Goal: Task Accomplishment & Management: Manage account settings

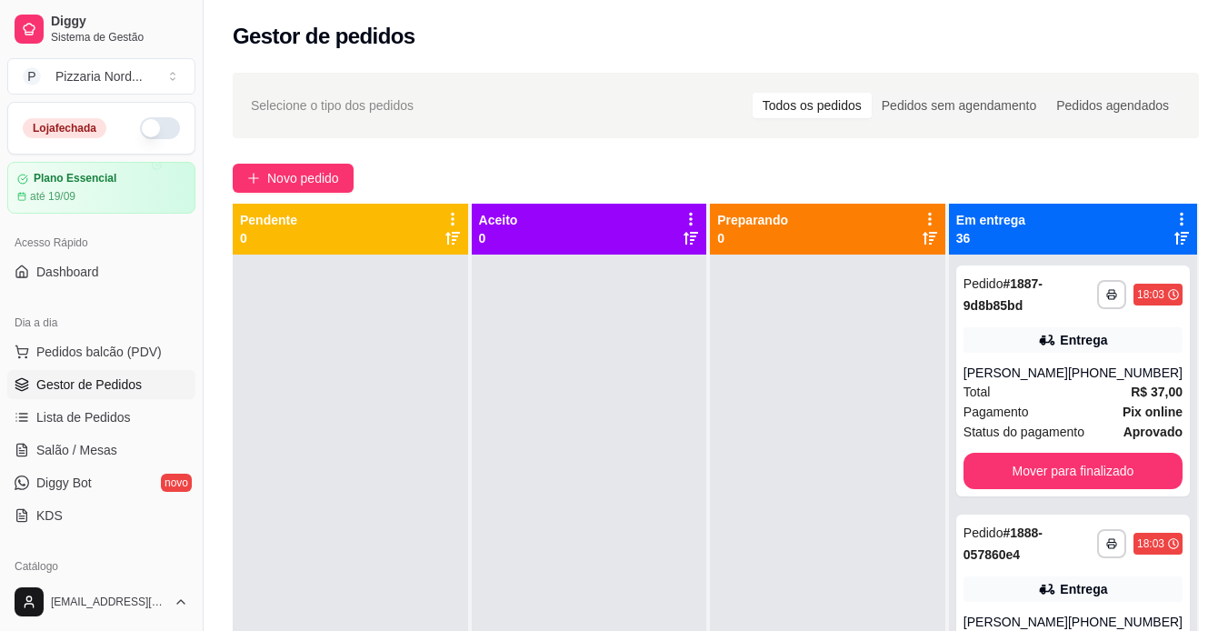
scroll to position [7660, 0]
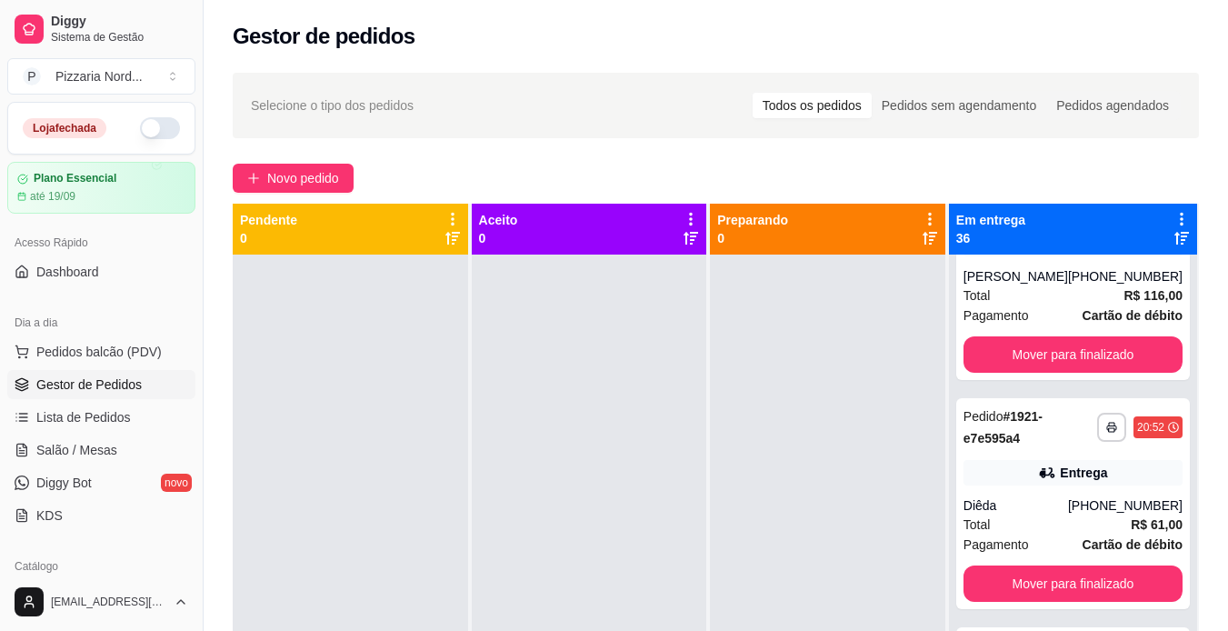
click at [160, 127] on button "button" at bounding box center [160, 128] width 40 height 22
click at [1032, 144] on button "Mover para finalizado" at bounding box center [1073, 125] width 219 height 36
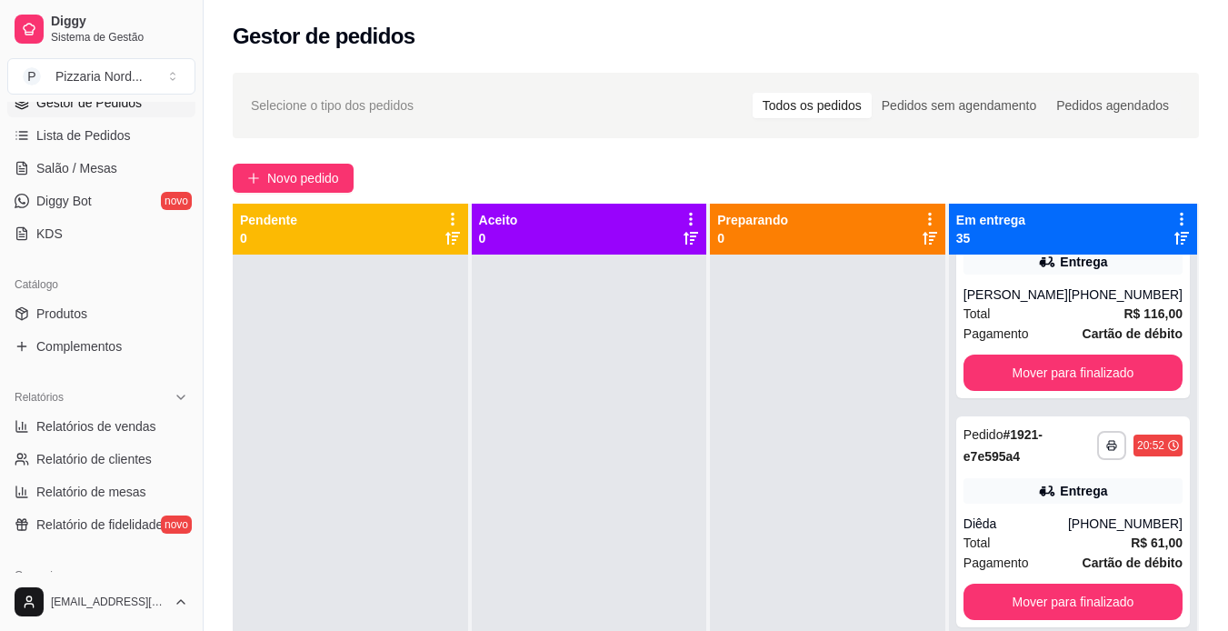
scroll to position [288, 0]
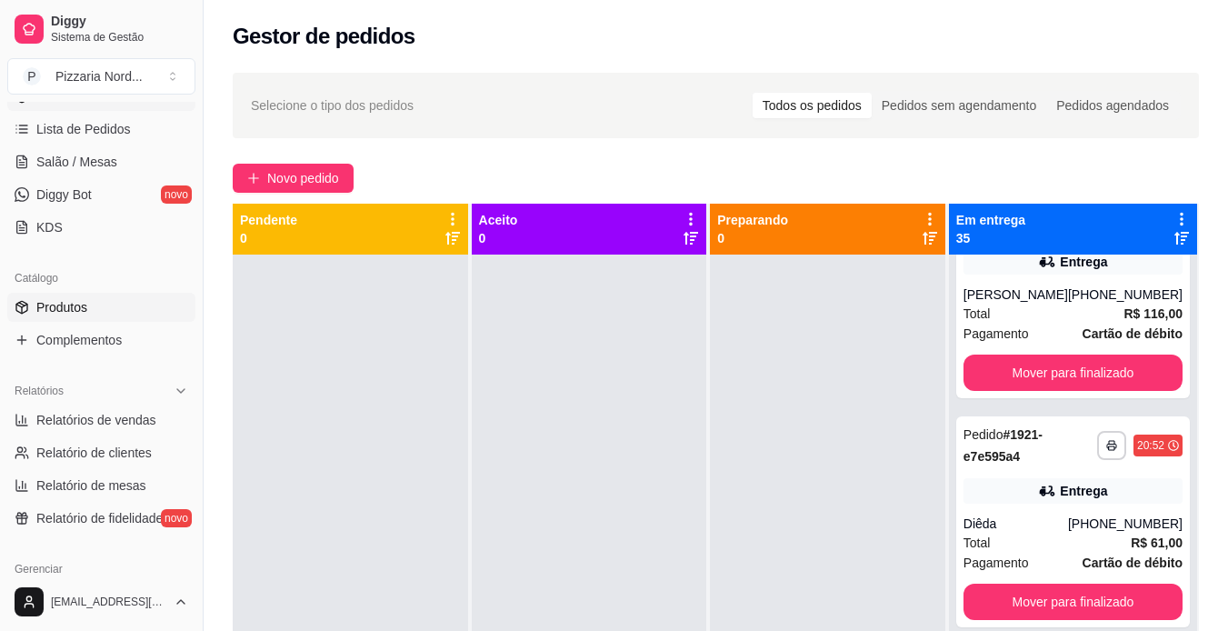
click at [72, 299] on span "Produtos" at bounding box center [61, 307] width 51 height 18
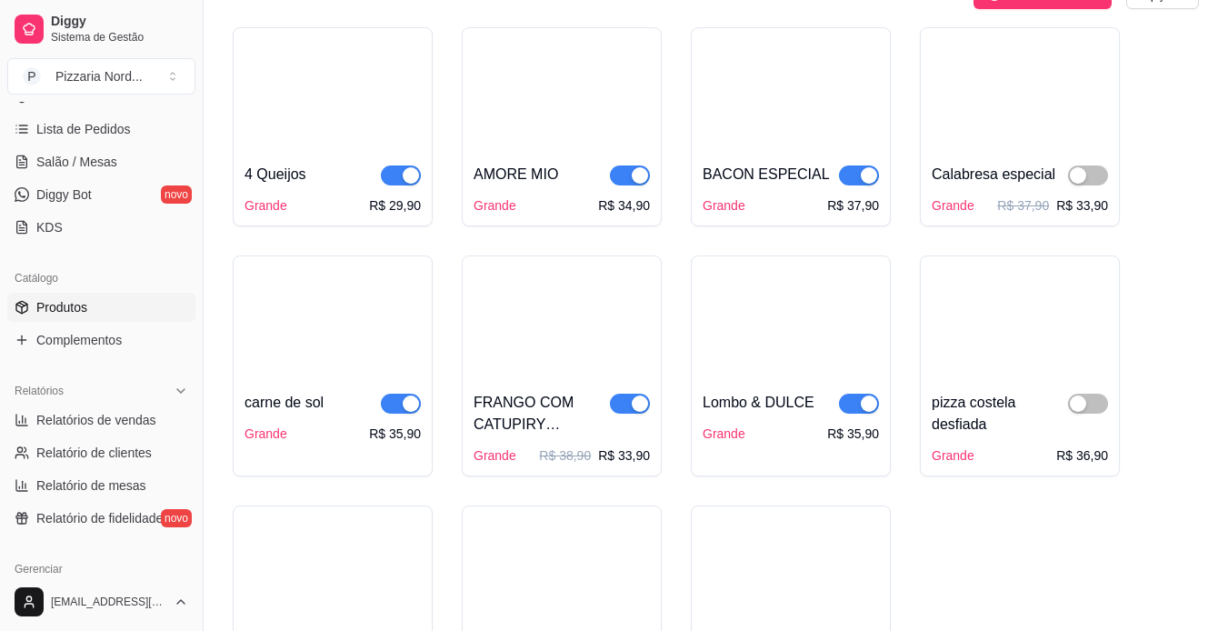
scroll to position [1020, 0]
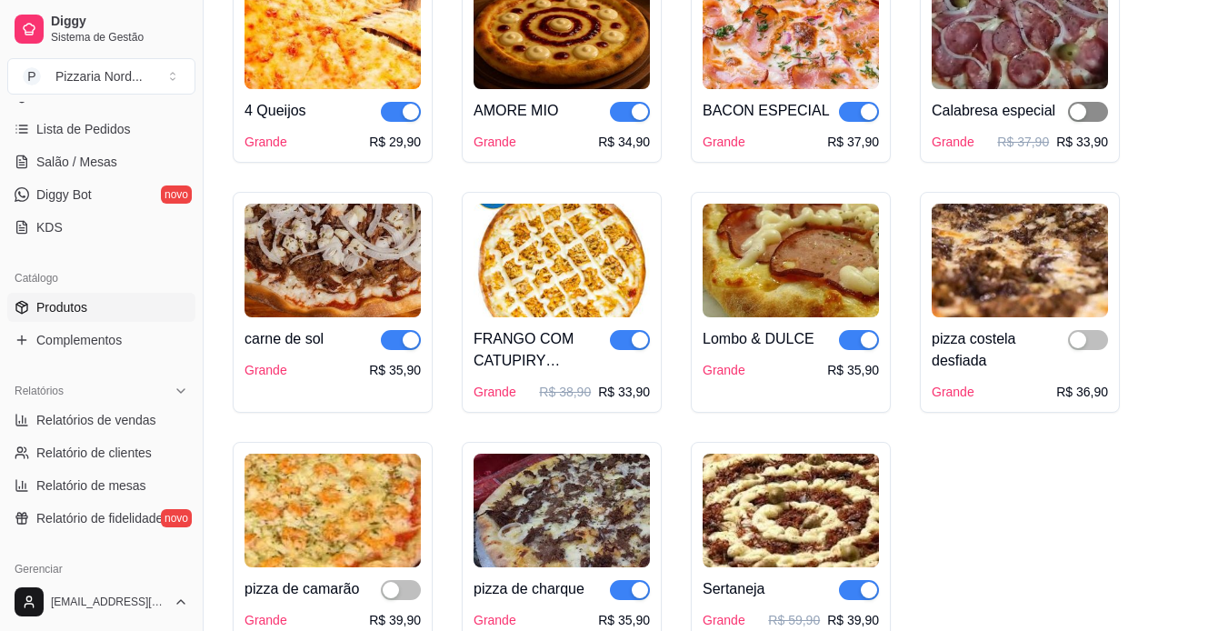
click at [1097, 102] on span "button" at bounding box center [1088, 112] width 40 height 20
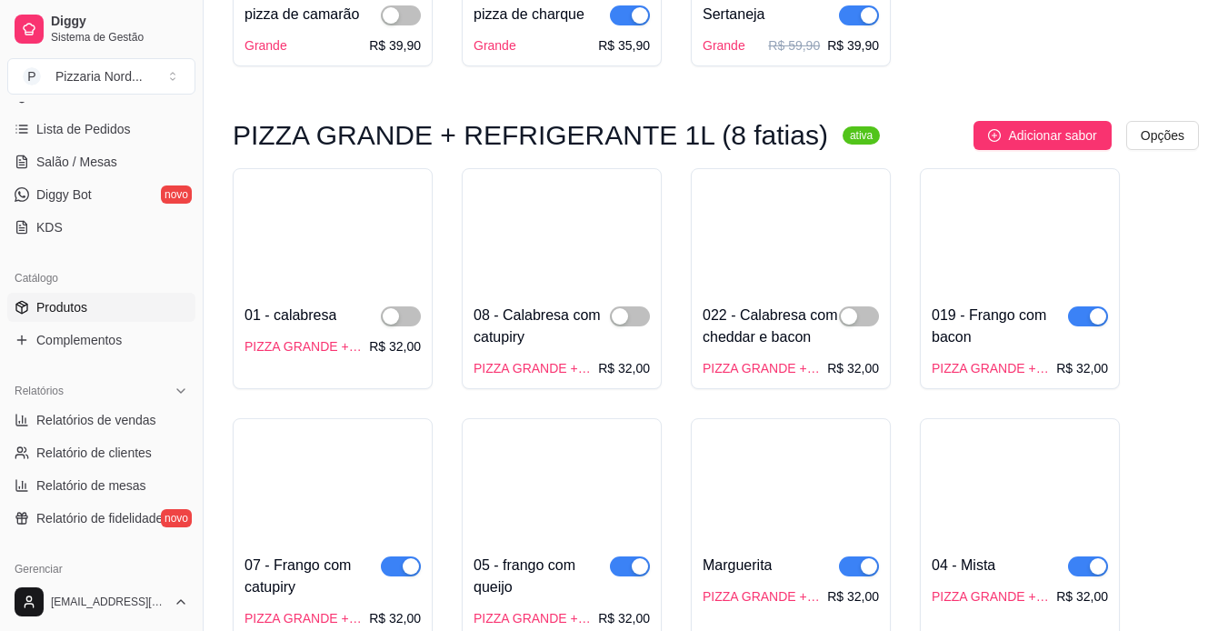
scroll to position [1627, 0]
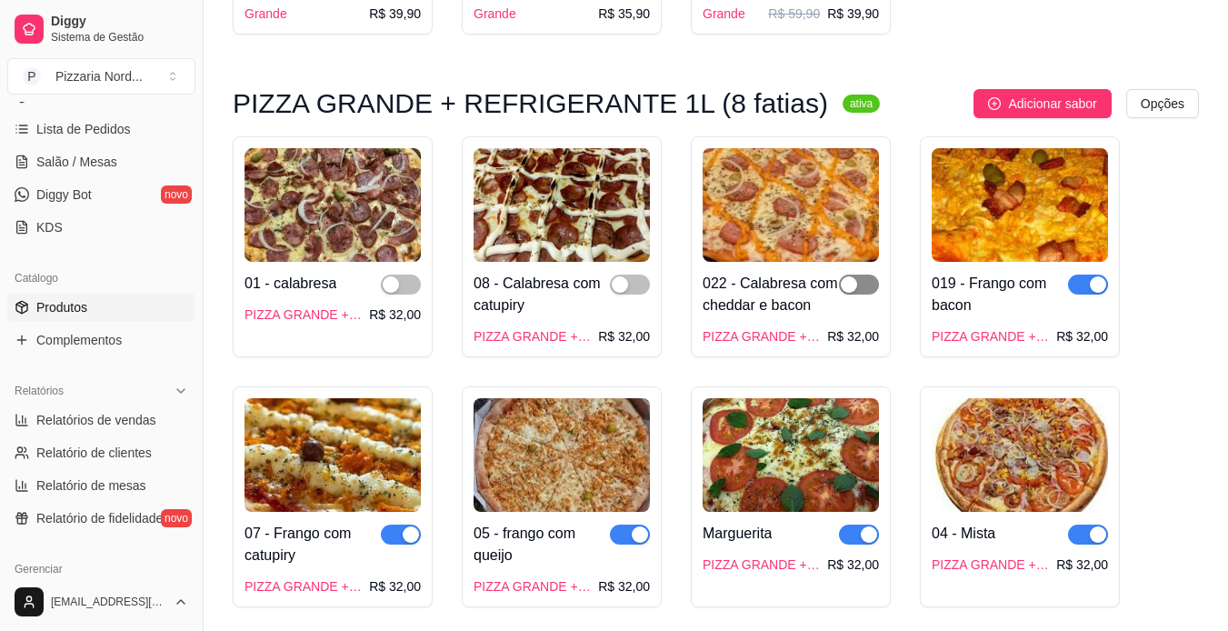
click at [871, 275] on span "button" at bounding box center [859, 285] width 40 height 20
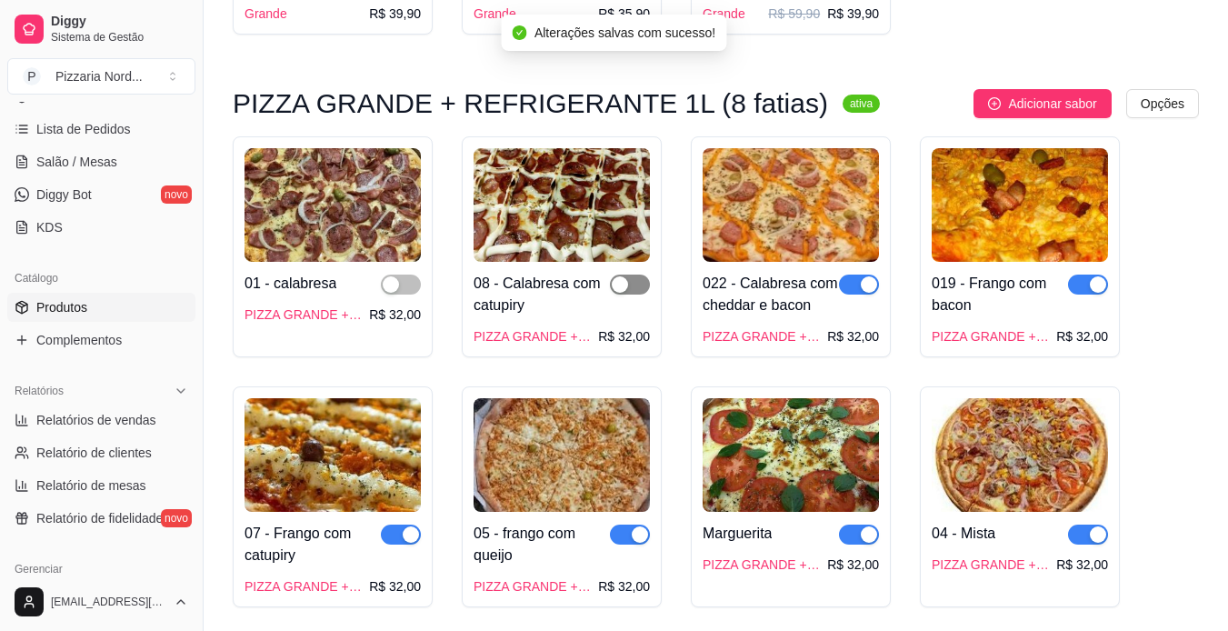
click at [636, 275] on span "button" at bounding box center [630, 285] width 40 height 20
click at [411, 275] on span "button" at bounding box center [401, 285] width 40 height 20
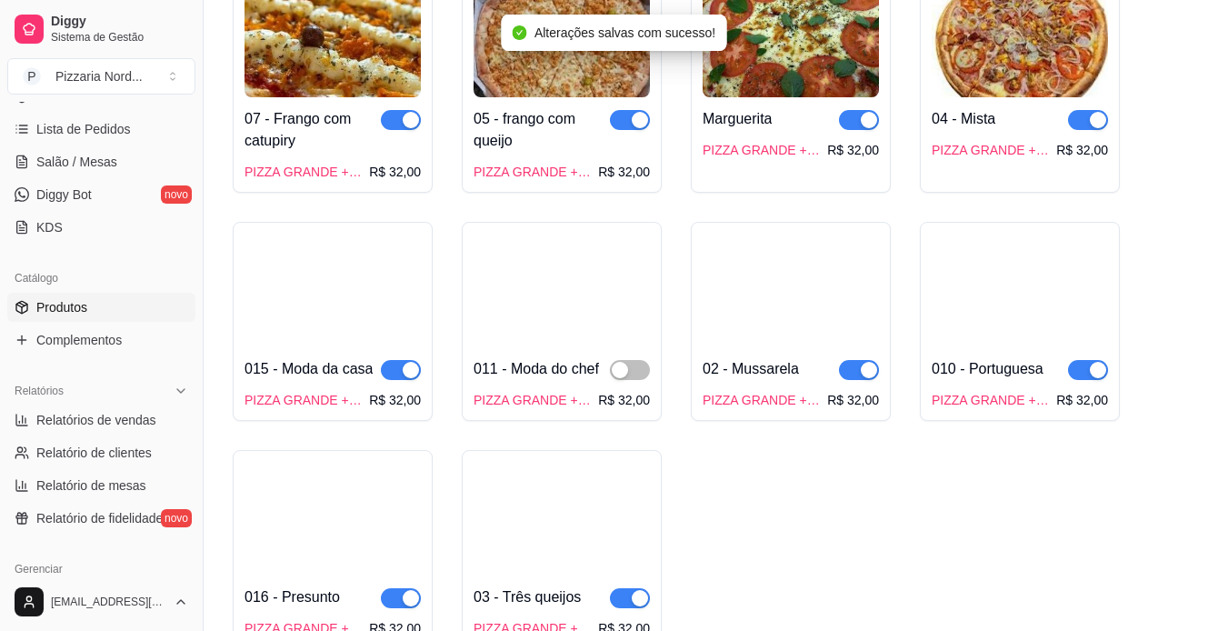
scroll to position [2057, 0]
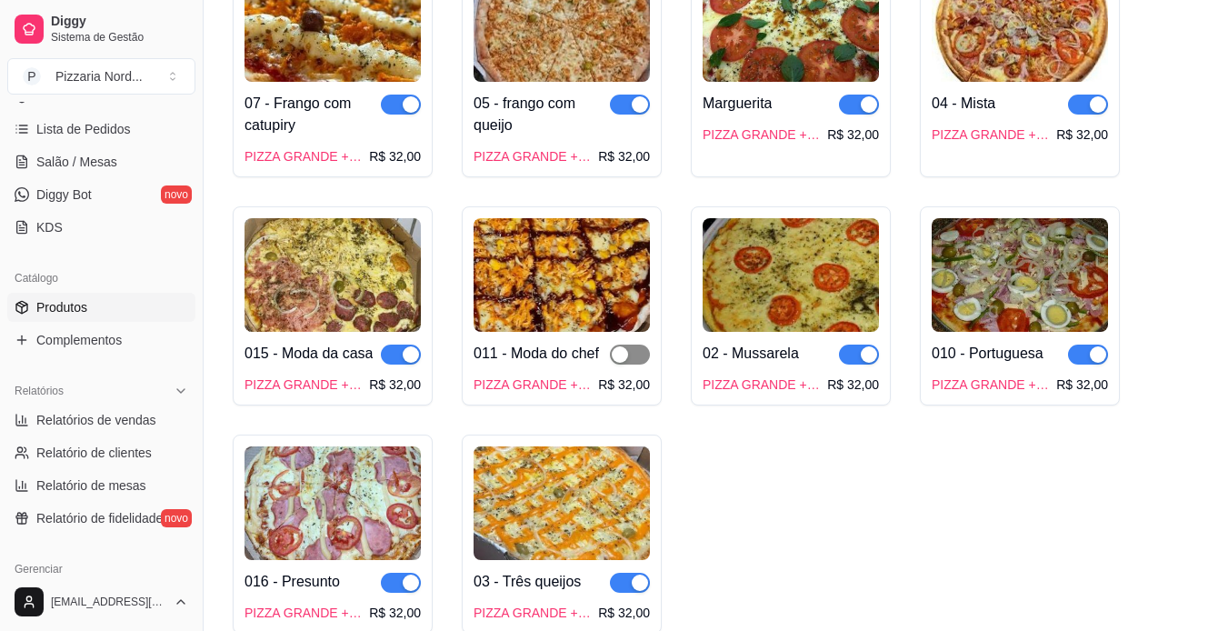
click at [638, 345] on span "button" at bounding box center [630, 355] width 40 height 20
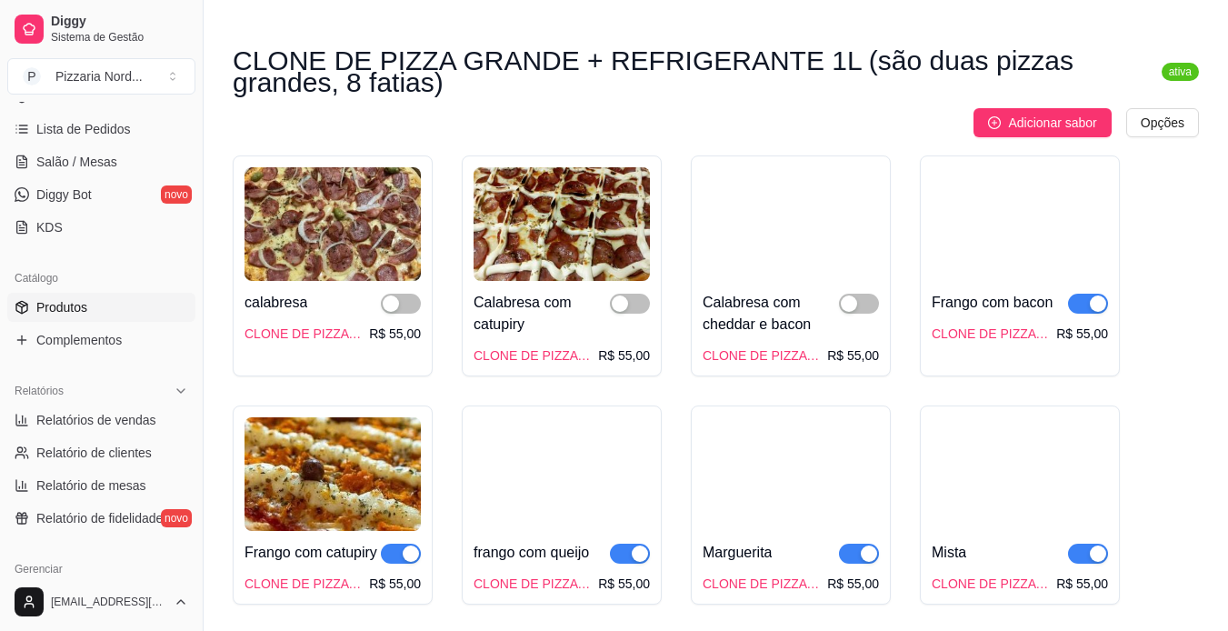
scroll to position [2711, 0]
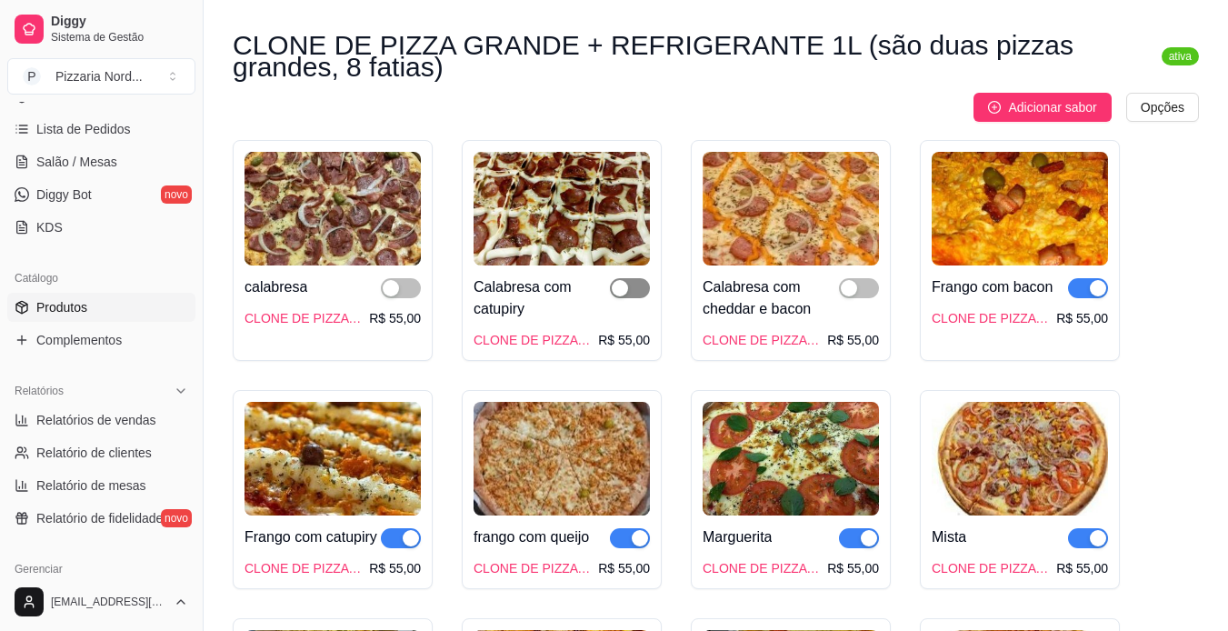
click at [636, 278] on span "button" at bounding box center [630, 288] width 40 height 20
click at [394, 280] on div "button" at bounding box center [391, 288] width 16 height 16
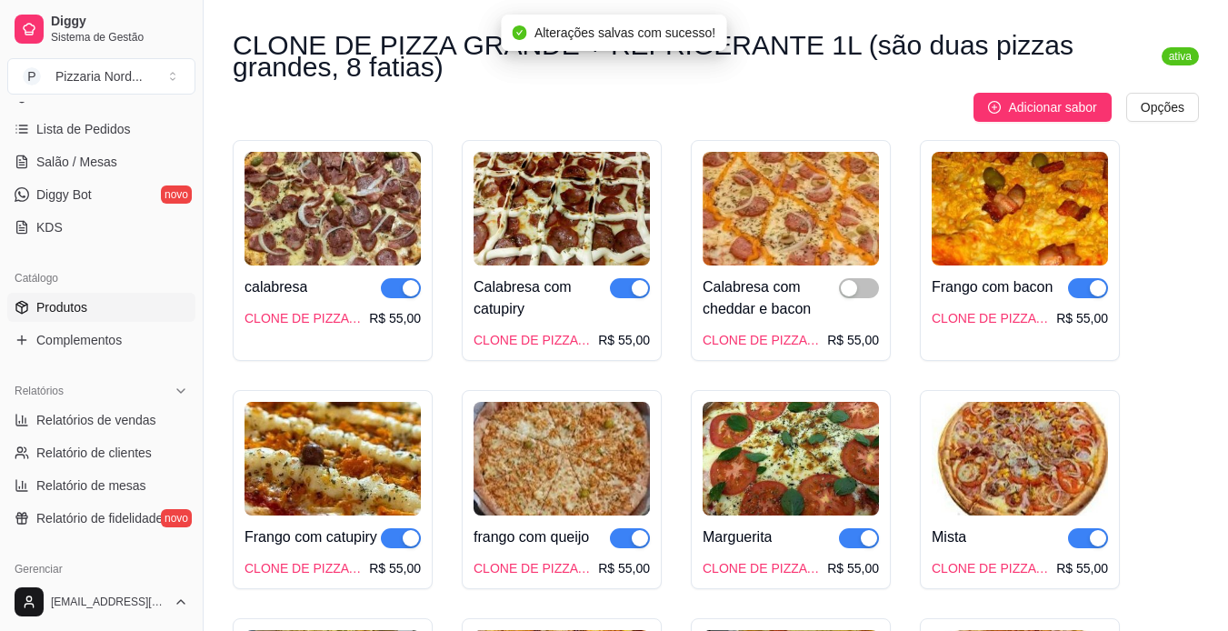
click at [860, 276] on div at bounding box center [859, 298] width 40 height 44
click at [866, 278] on span "button" at bounding box center [859, 288] width 40 height 20
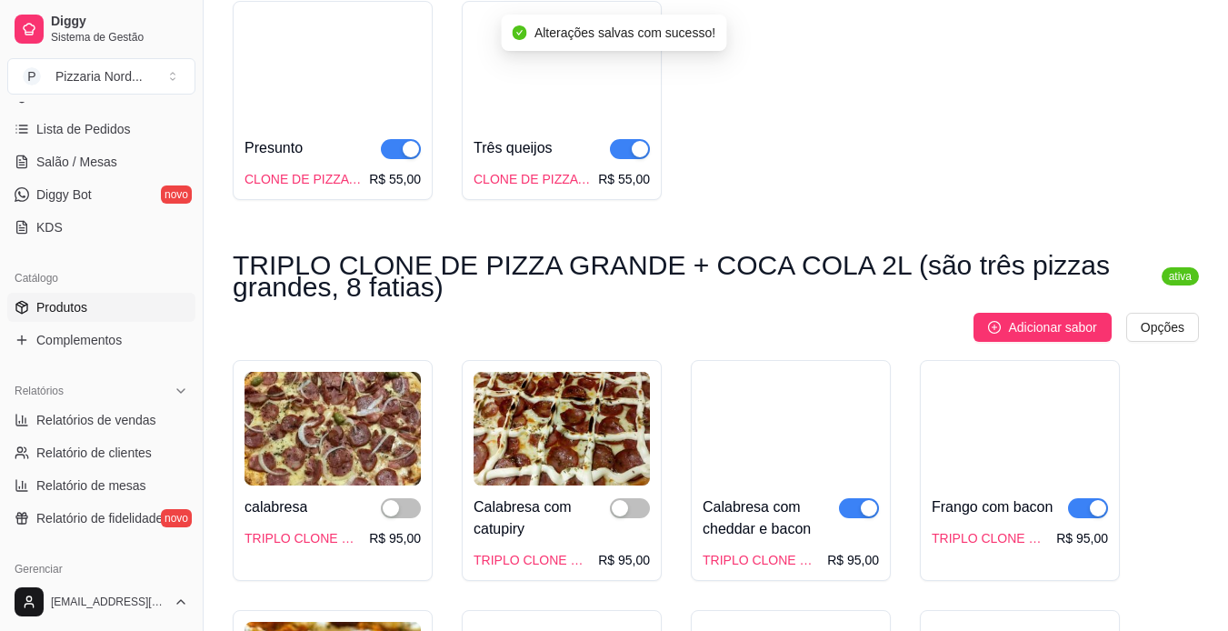
scroll to position [3715, 0]
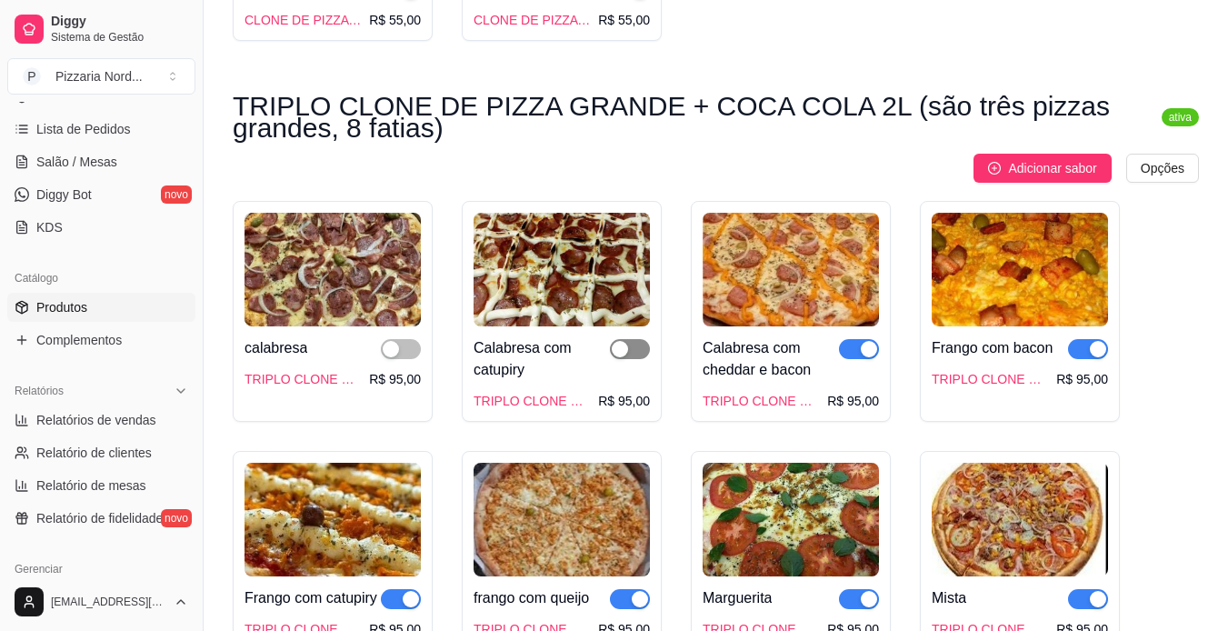
click at [635, 359] on span "button" at bounding box center [630, 349] width 40 height 20
click at [409, 358] on span "button" at bounding box center [401, 349] width 40 height 20
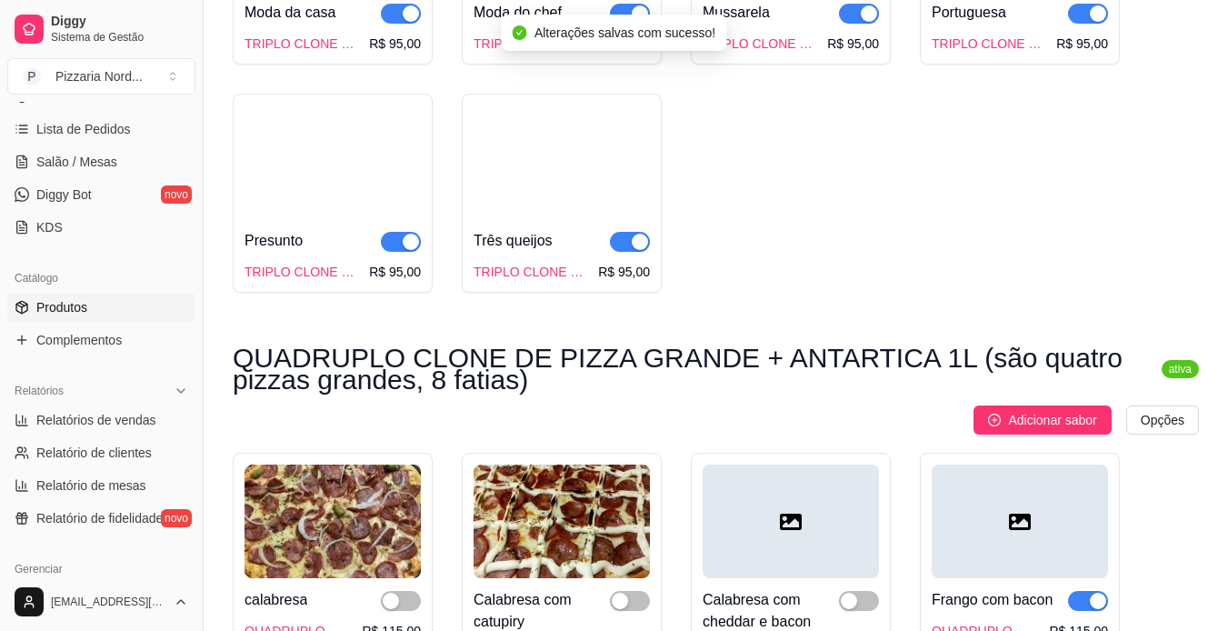
scroll to position [4944, 0]
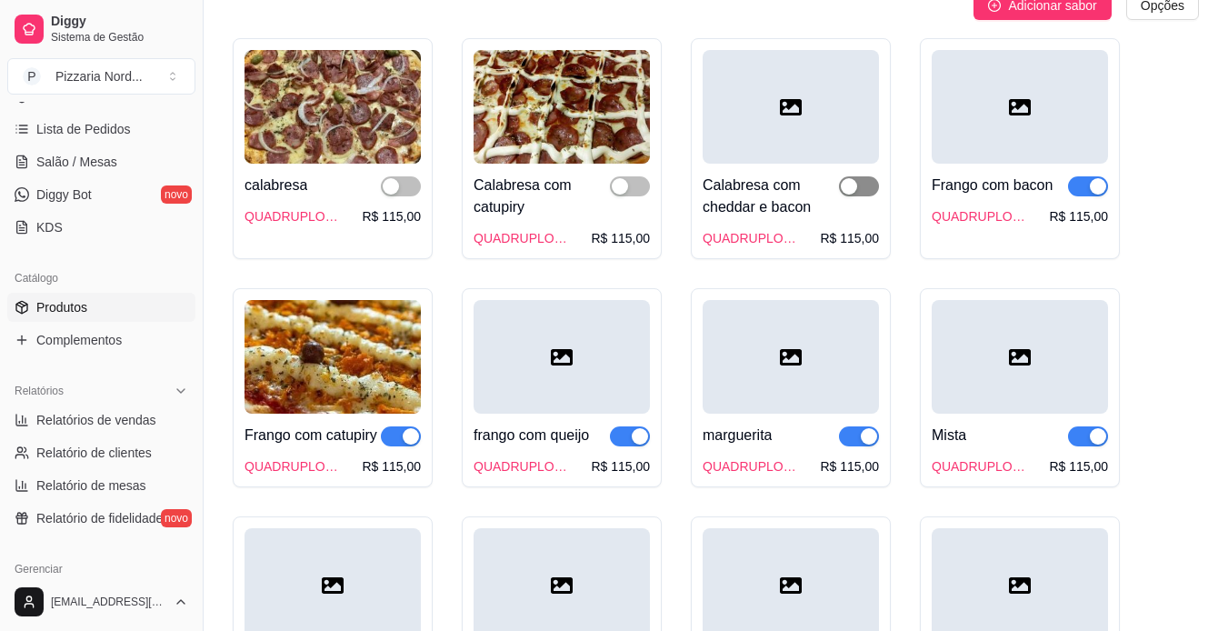
click at [866, 196] on span "button" at bounding box center [859, 186] width 40 height 20
click at [632, 196] on span "button" at bounding box center [630, 186] width 40 height 20
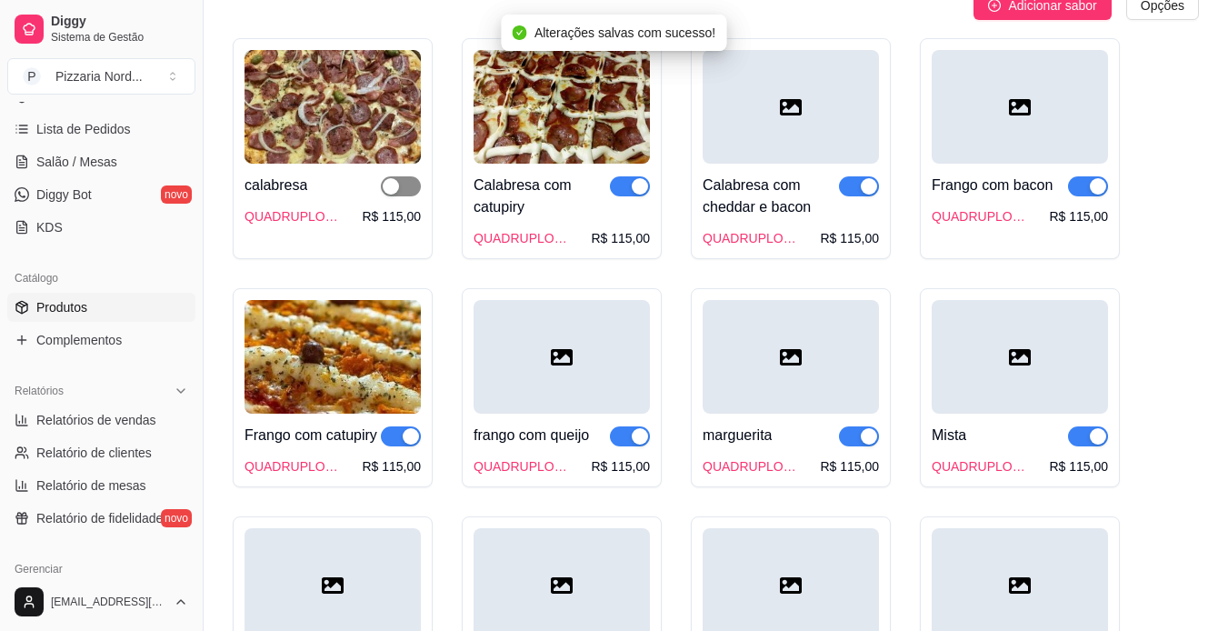
click at [406, 196] on span "button" at bounding box center [401, 186] width 40 height 20
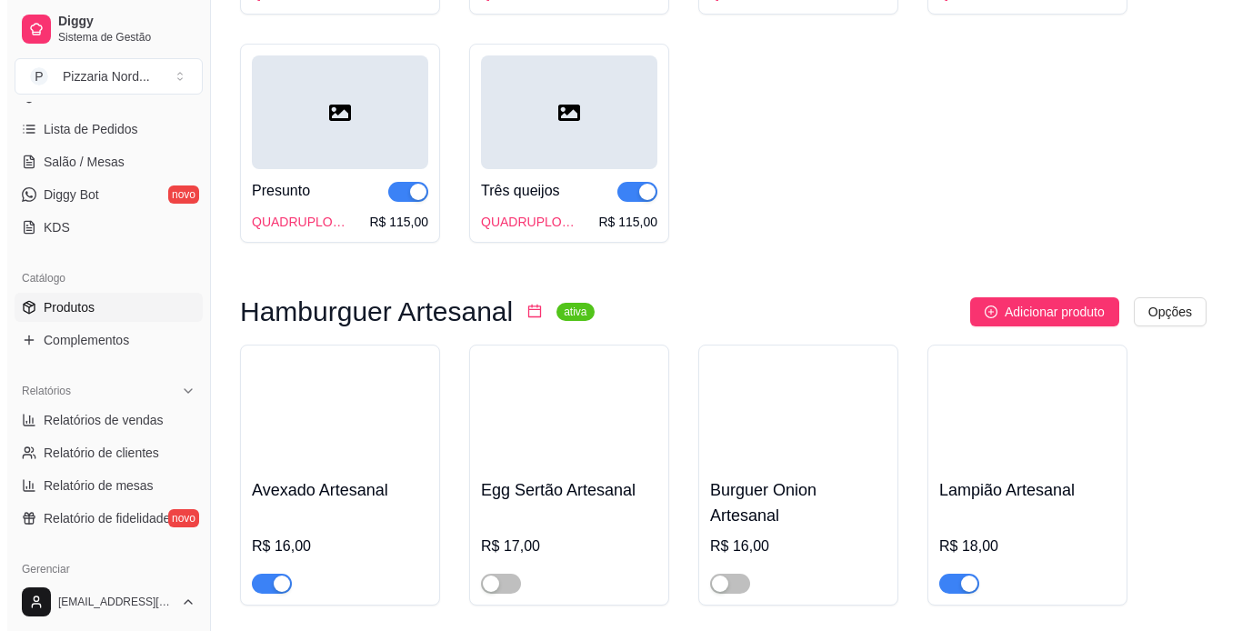
scroll to position [5613, 0]
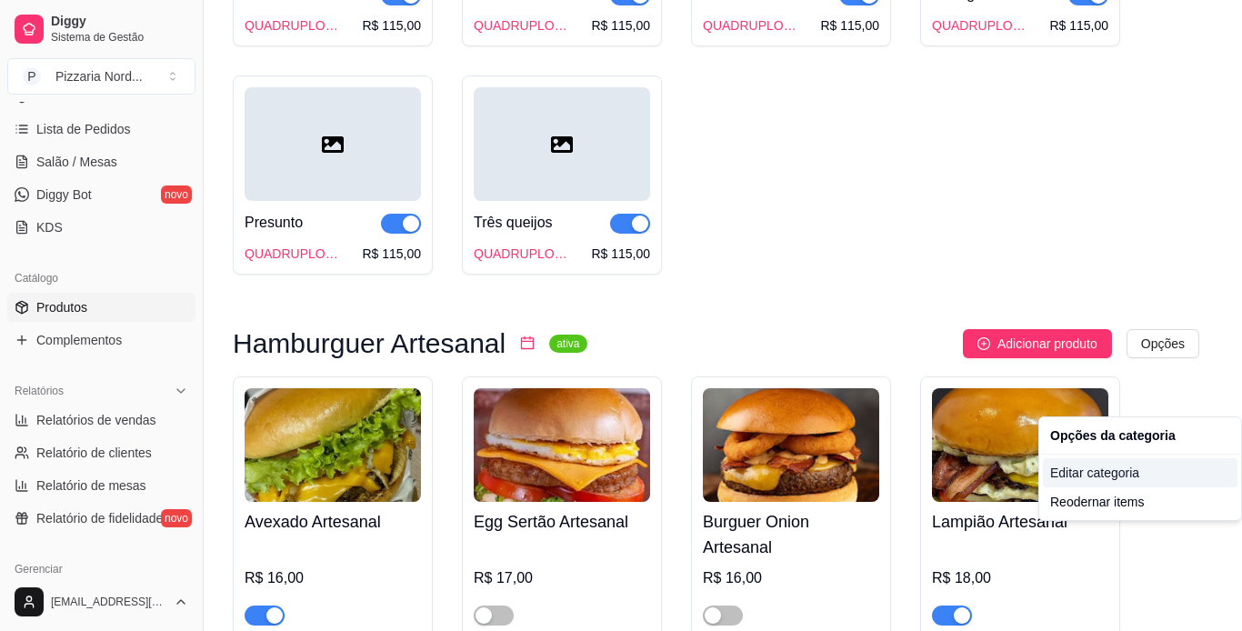
click at [1105, 480] on div "Editar categoria" at bounding box center [1140, 472] width 195 height 29
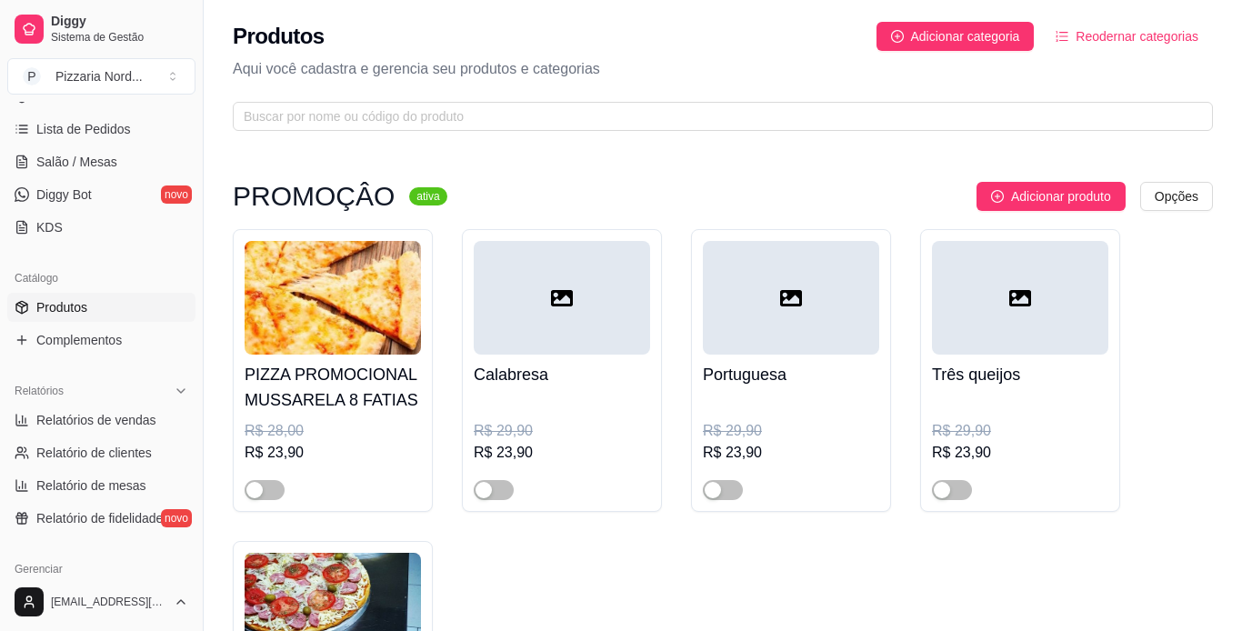
scroll to position [5696, 0]
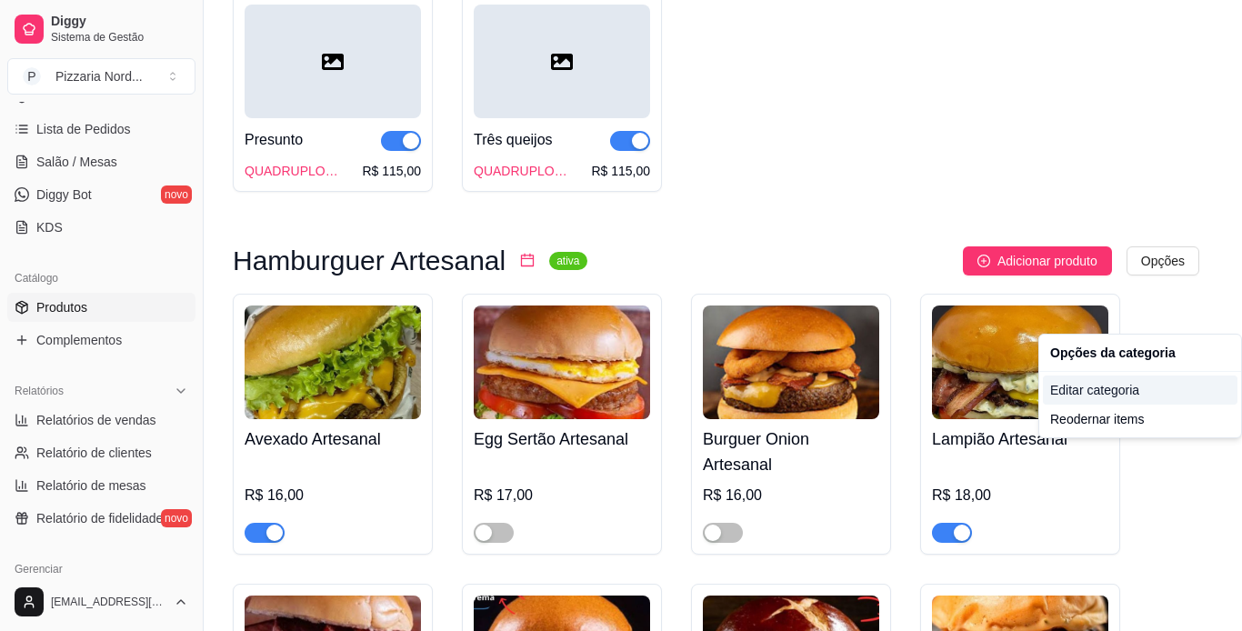
click at [1077, 383] on div "Editar categoria" at bounding box center [1140, 390] width 195 height 29
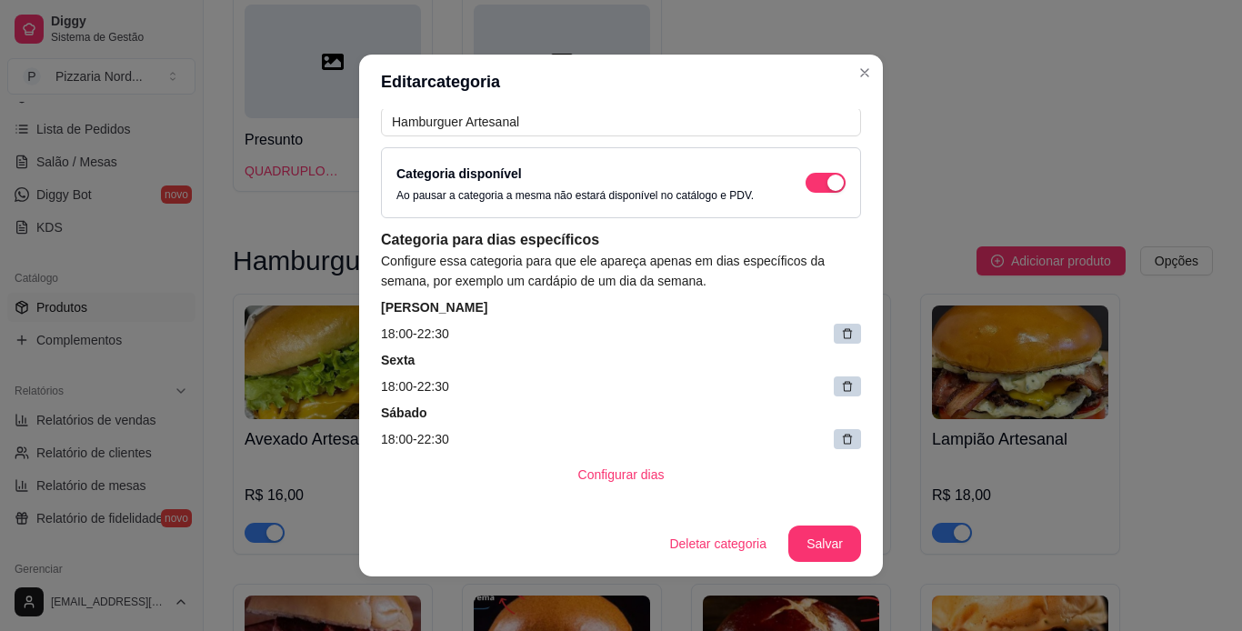
scroll to position [60, 0]
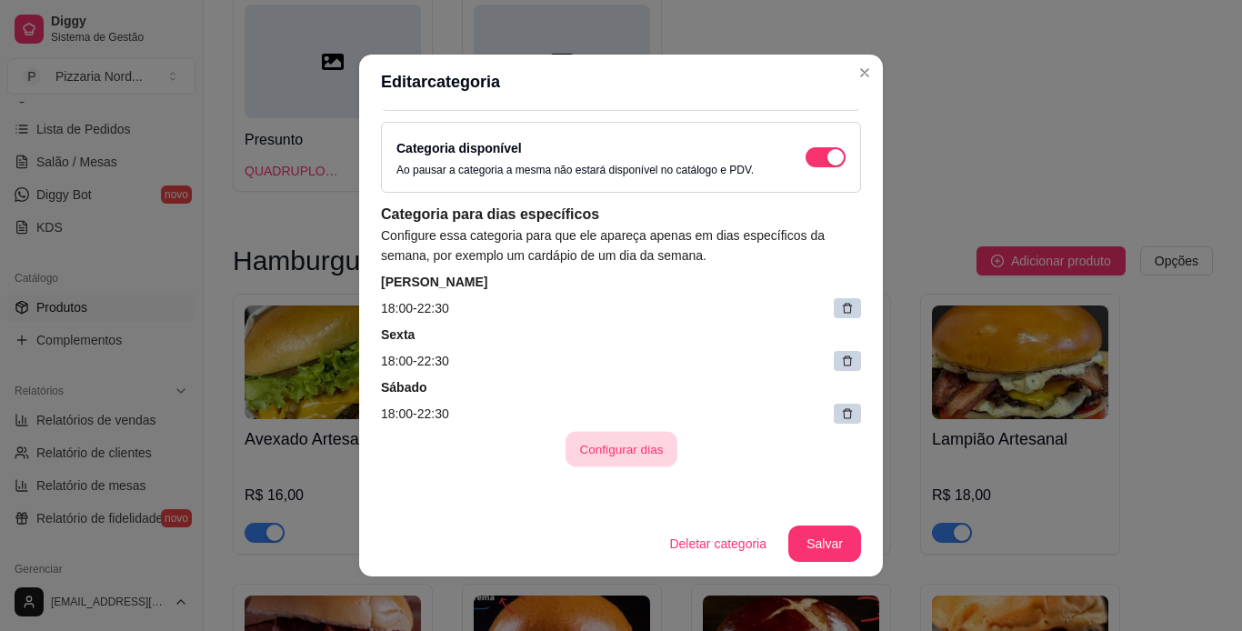
click at [606, 447] on button "Configurar dias" at bounding box center [621, 449] width 112 height 35
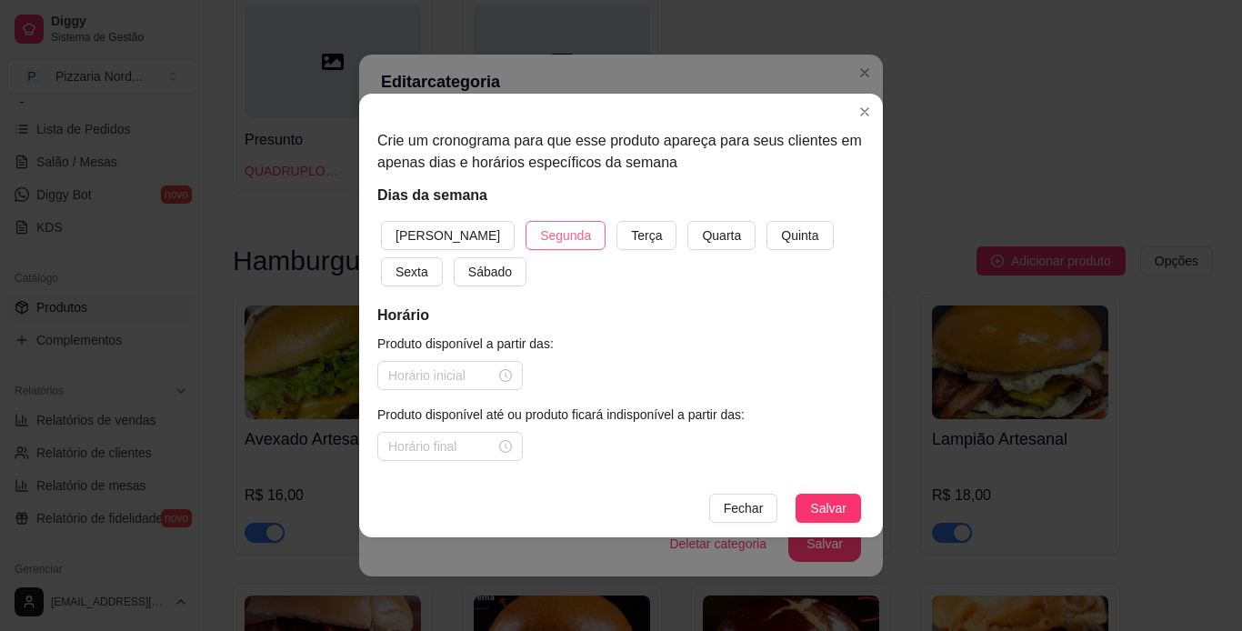
click at [540, 241] on span "Segunda" at bounding box center [565, 235] width 51 height 20
click at [631, 244] on span "Terça" at bounding box center [646, 235] width 31 height 20
click at [702, 238] on span "Quarta" at bounding box center [721, 235] width 39 height 20
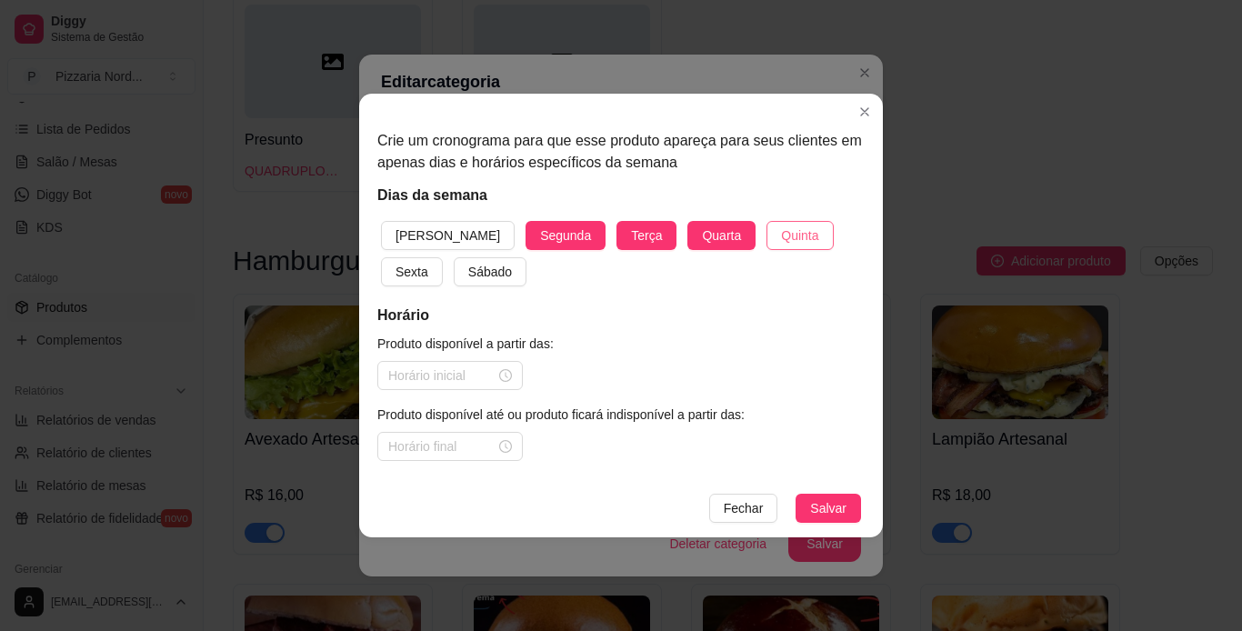
click at [781, 241] on span "Quinta" at bounding box center [799, 235] width 37 height 20
click at [540, 242] on span "Segunda" at bounding box center [565, 235] width 51 height 20
click at [475, 383] on input at bounding box center [441, 376] width 107 height 20
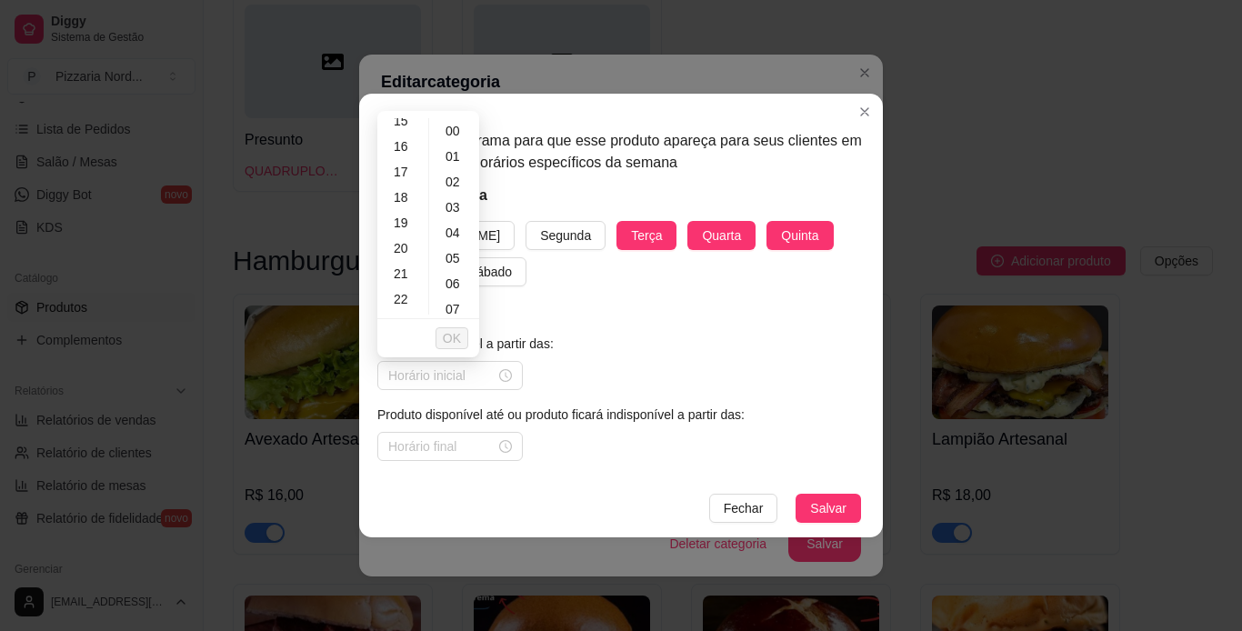
scroll to position [370, 0]
click at [404, 216] on div "18" at bounding box center [403, 218] width 44 height 25
type input "18:00"
click at [456, 125] on div "00" at bounding box center [455, 130] width 44 height 25
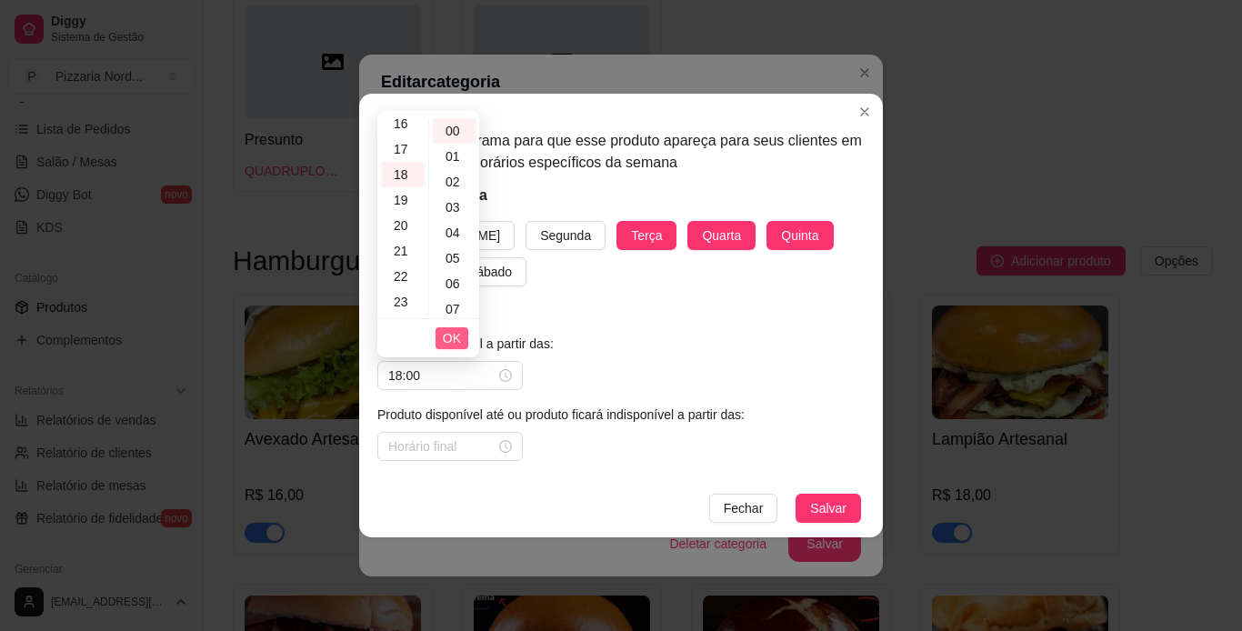
click at [452, 346] on span "OK" at bounding box center [452, 338] width 18 height 20
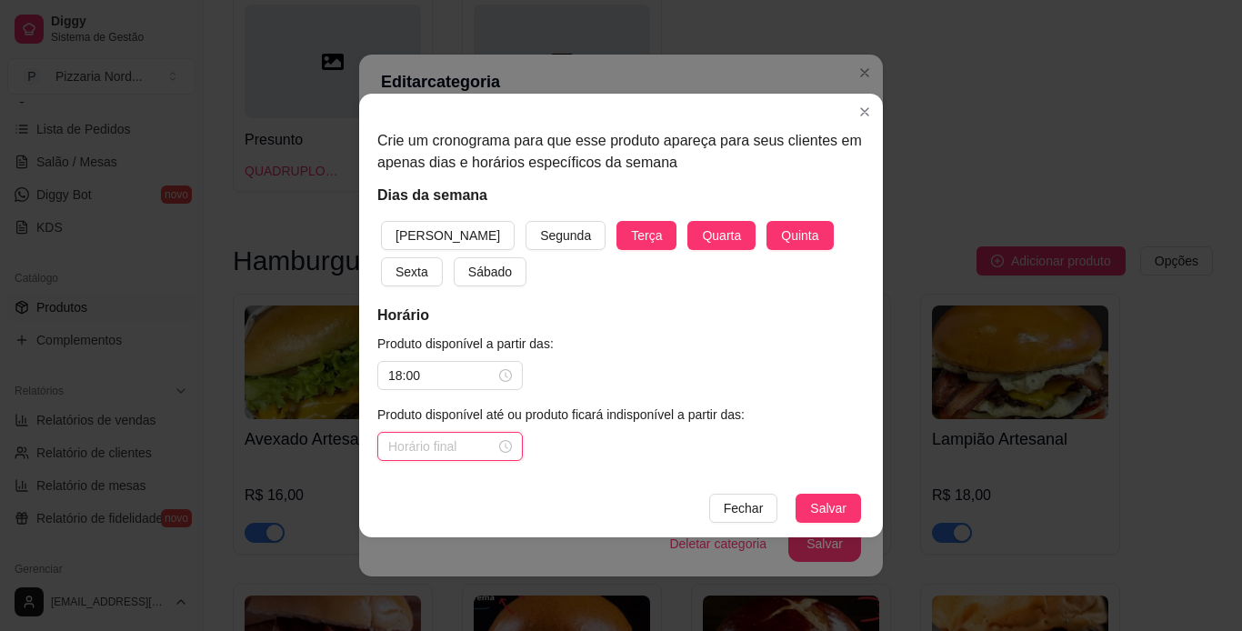
click at [469, 454] on input at bounding box center [441, 446] width 107 height 20
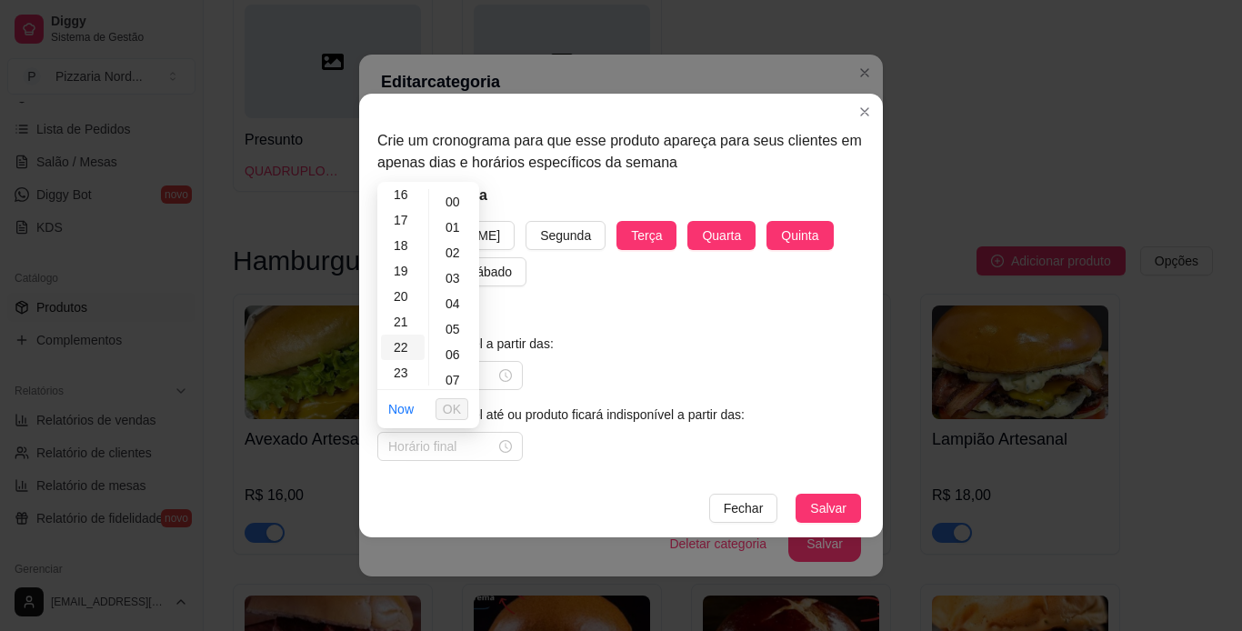
click at [404, 351] on div "22" at bounding box center [403, 347] width 44 height 25
type input "22:00"
click at [456, 201] on div "00" at bounding box center [455, 201] width 44 height 25
click at [455, 406] on span "OK" at bounding box center [452, 409] width 18 height 20
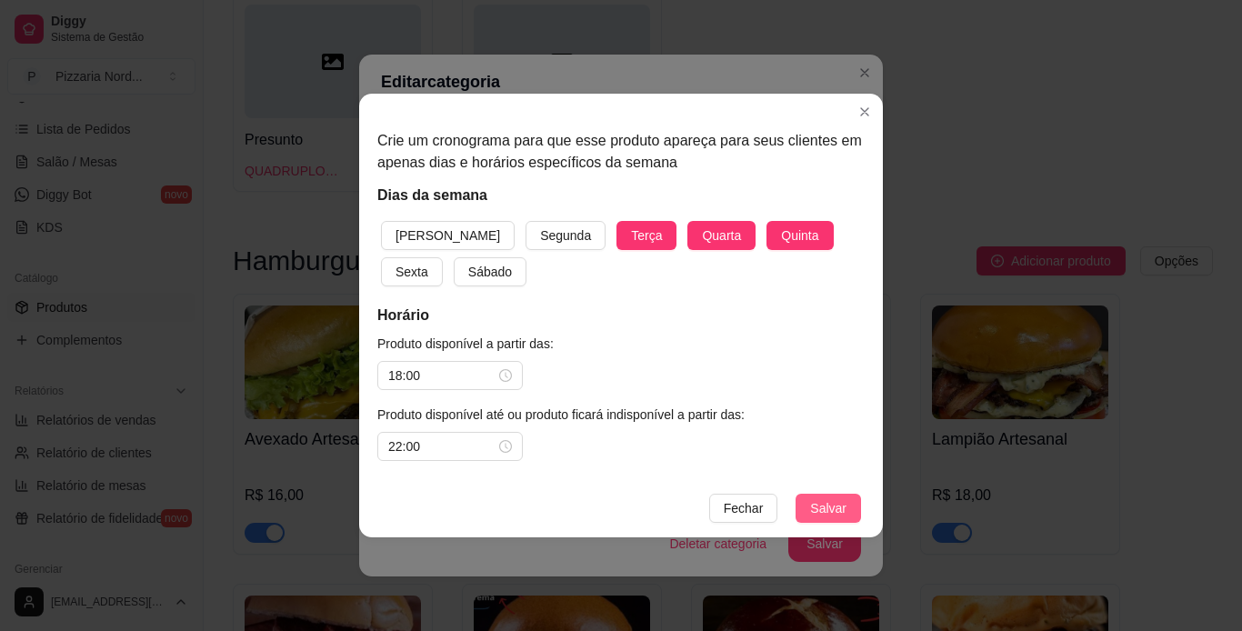
click at [820, 514] on span "Salvar" at bounding box center [828, 508] width 36 height 20
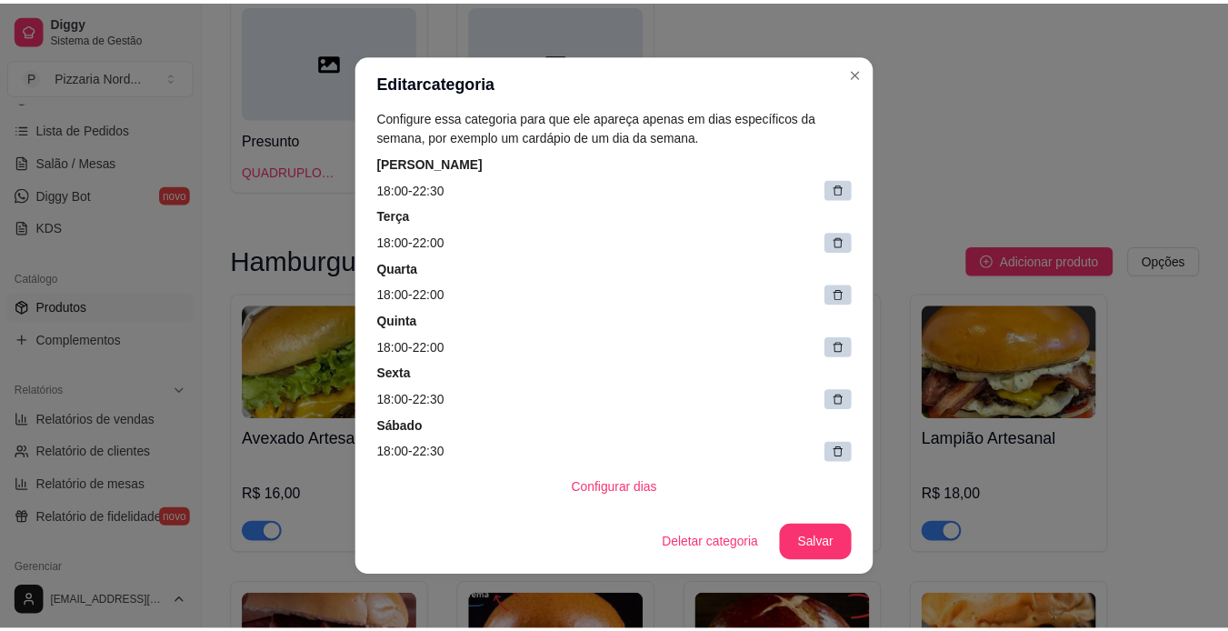
scroll to position [184, 0]
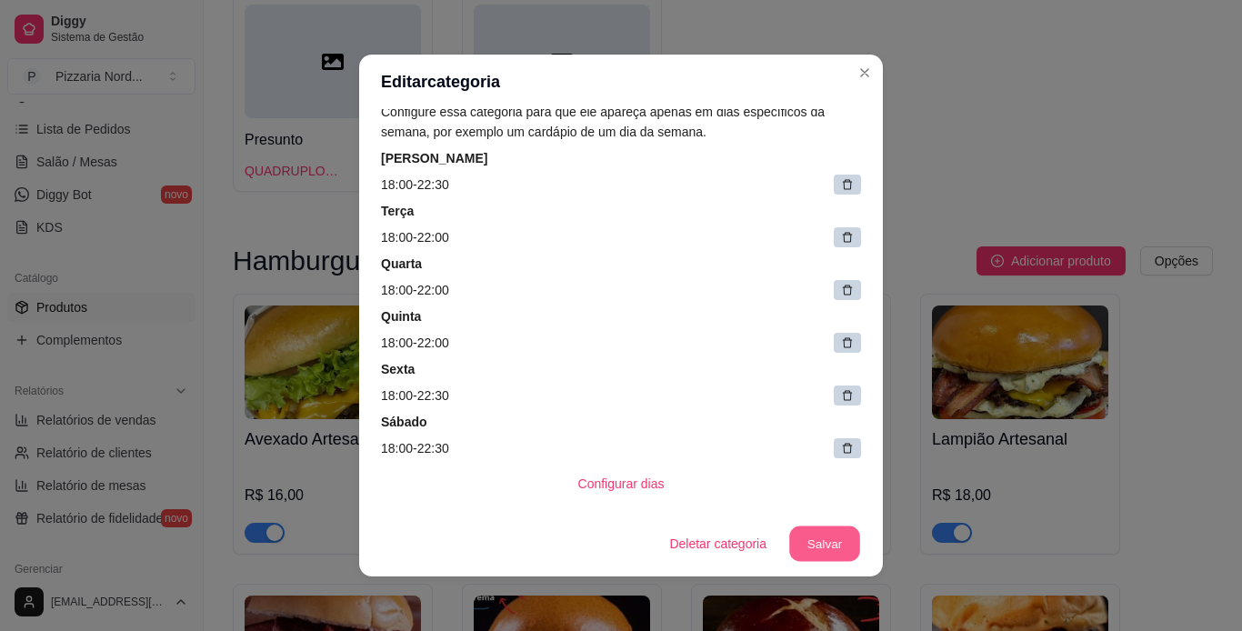
click at [817, 555] on button "Salvar" at bounding box center [824, 543] width 71 height 35
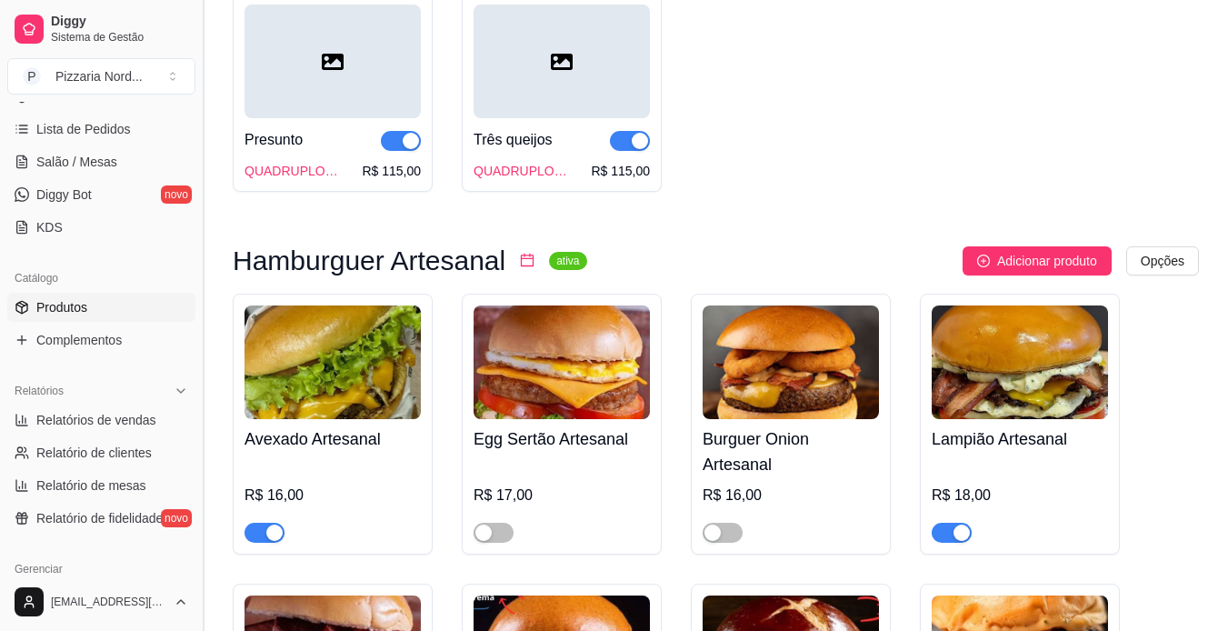
click at [196, 302] on button "Toggle Sidebar" at bounding box center [202, 315] width 15 height 631
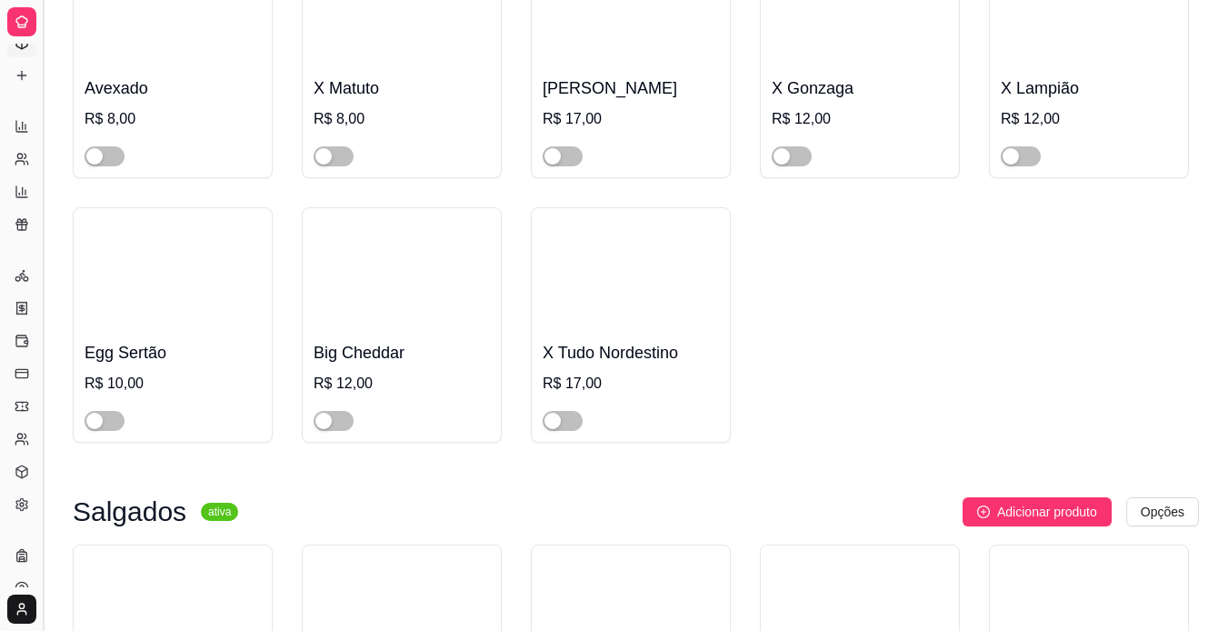
scroll to position [169, 0]
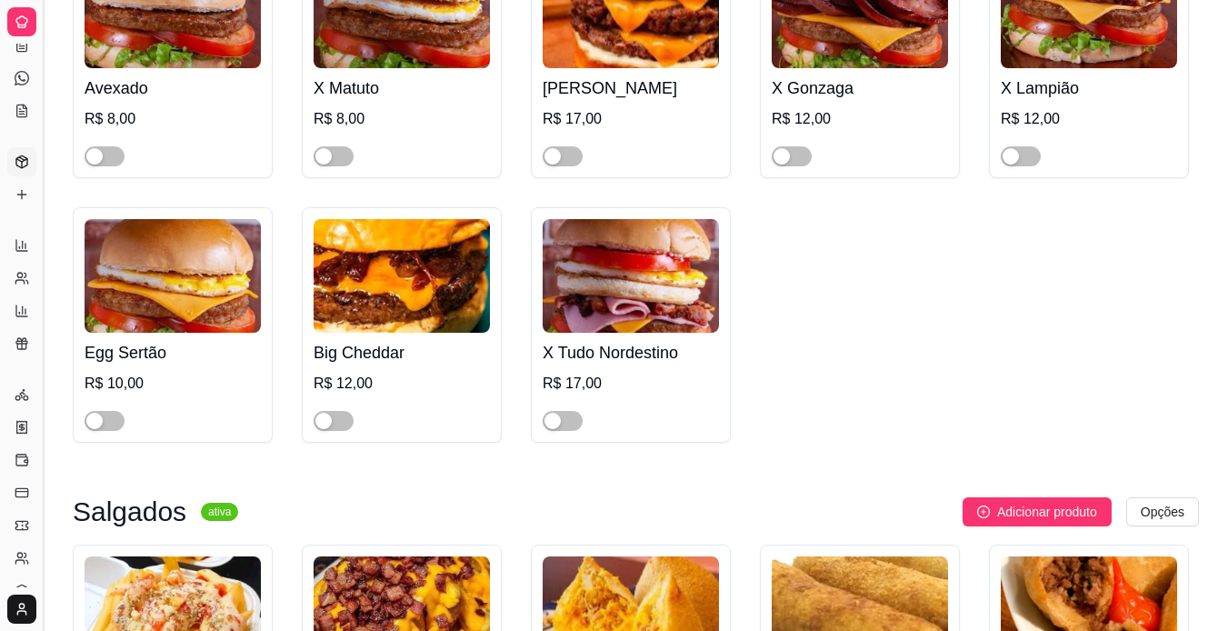
click at [47, 296] on button "Toggle Sidebar" at bounding box center [42, 315] width 15 height 631
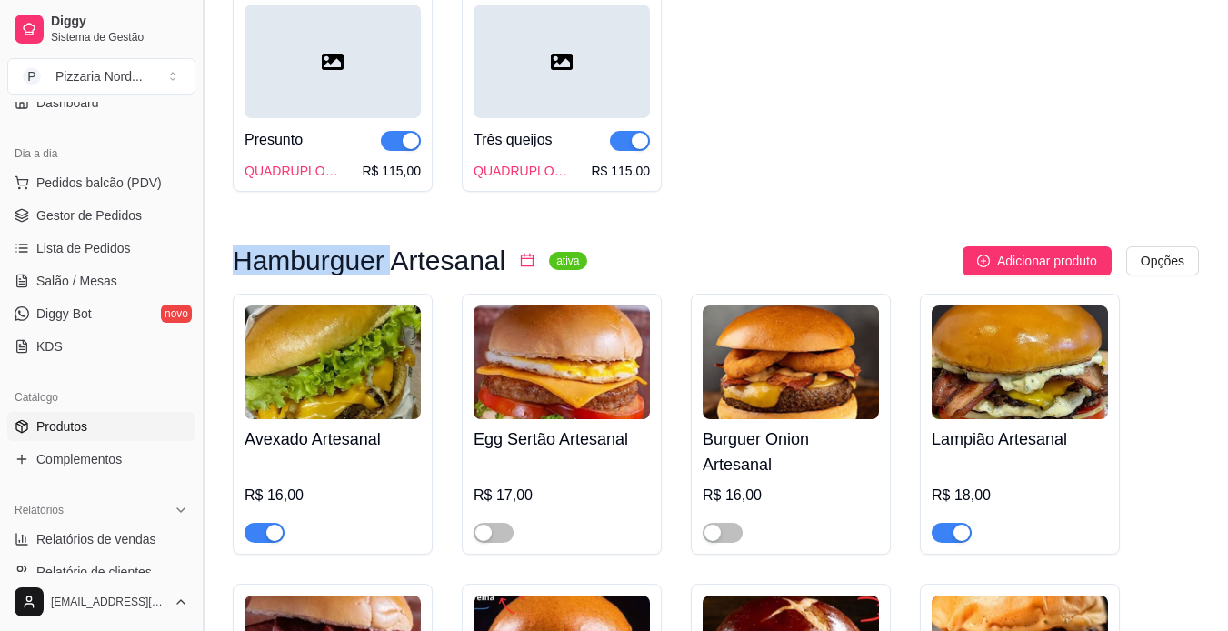
scroll to position [156, 0]
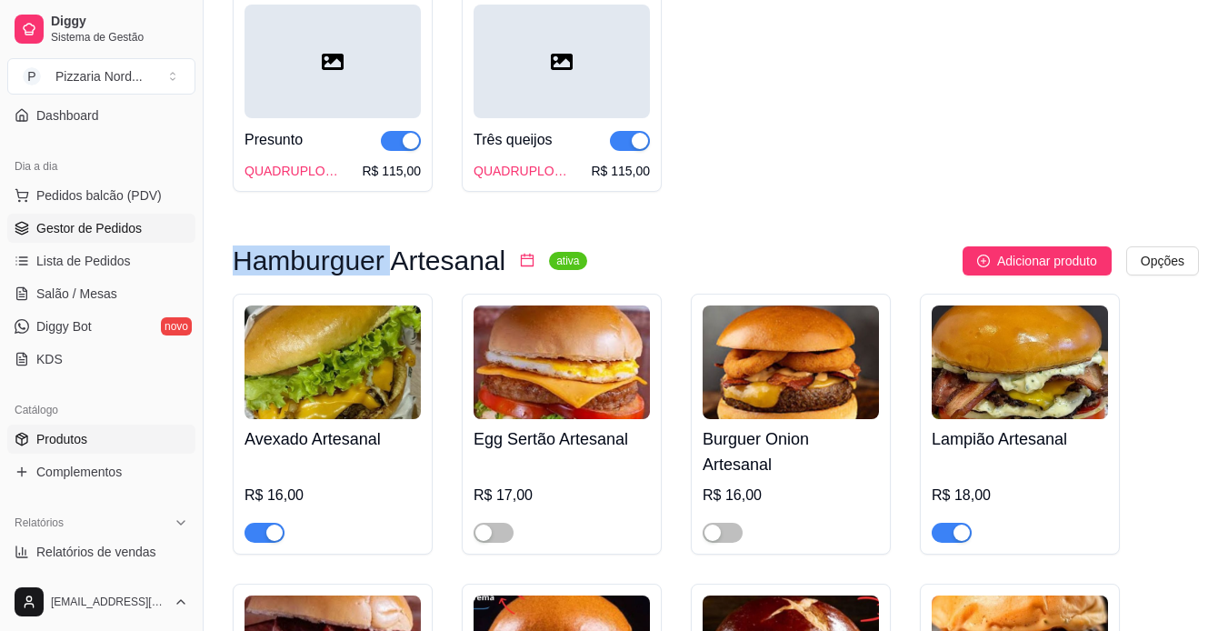
click at [109, 231] on span "Gestor de Pedidos" at bounding box center [88, 228] width 105 height 18
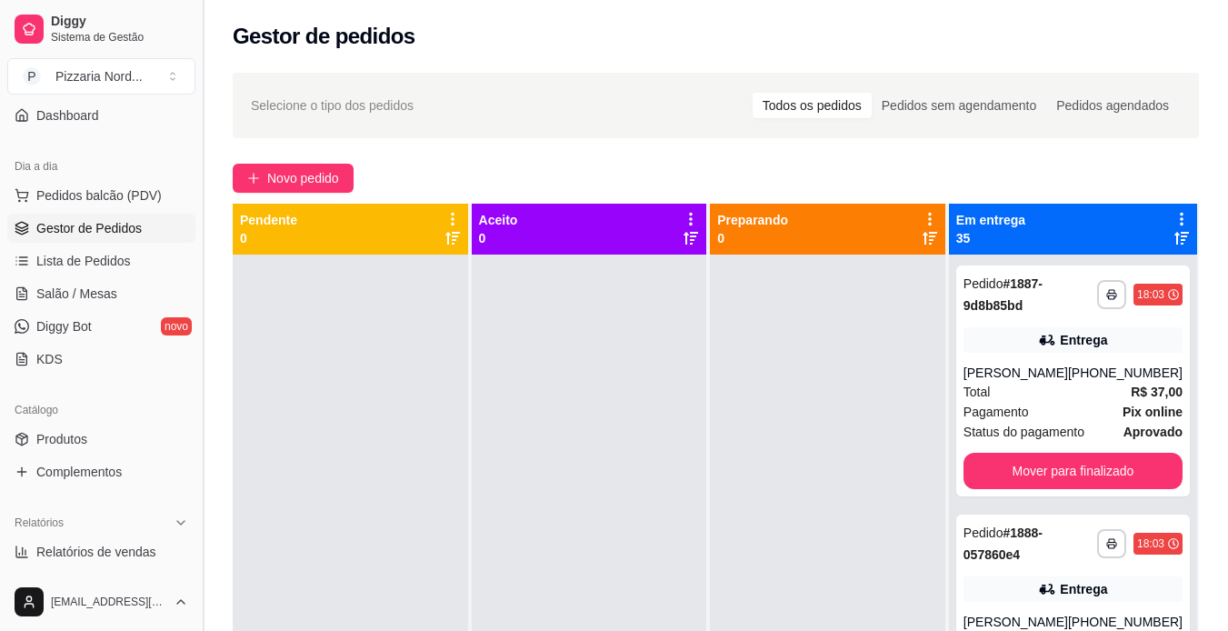
click at [199, 155] on button "Toggle Sidebar" at bounding box center [202, 315] width 15 height 631
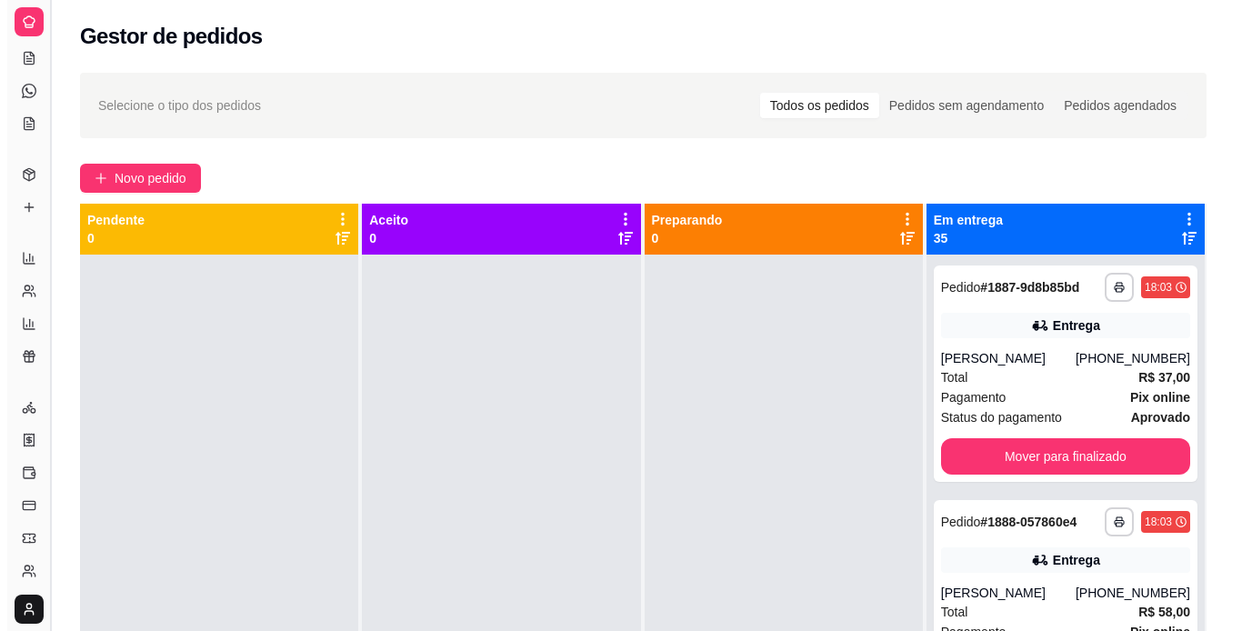
scroll to position [37, 0]
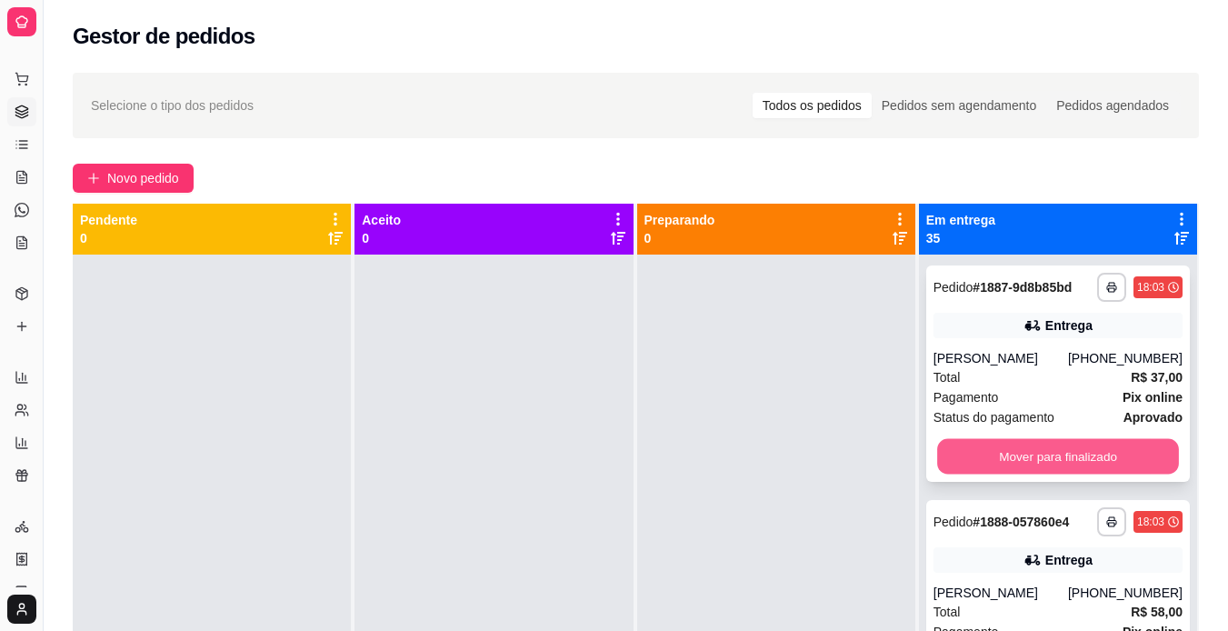
click at [1020, 453] on button "Mover para finalizado" at bounding box center [1058, 456] width 242 height 35
click at [990, 459] on button "Mover para finalizado" at bounding box center [1058, 456] width 242 height 35
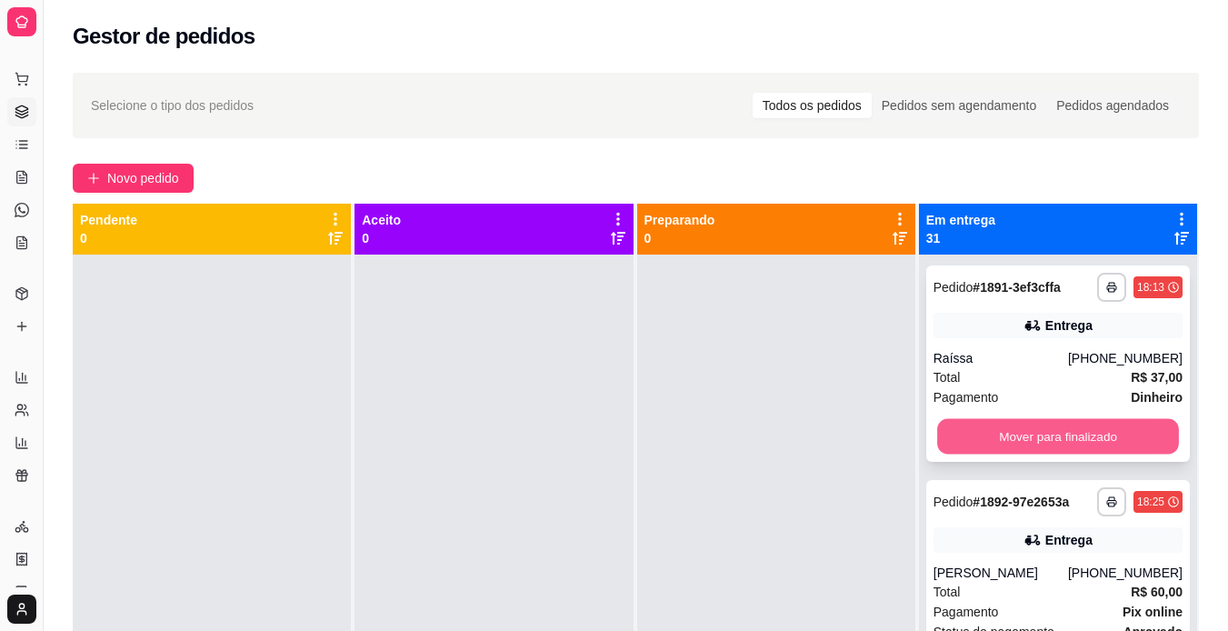
click at [1004, 443] on button "Mover para finalizado" at bounding box center [1058, 436] width 242 height 35
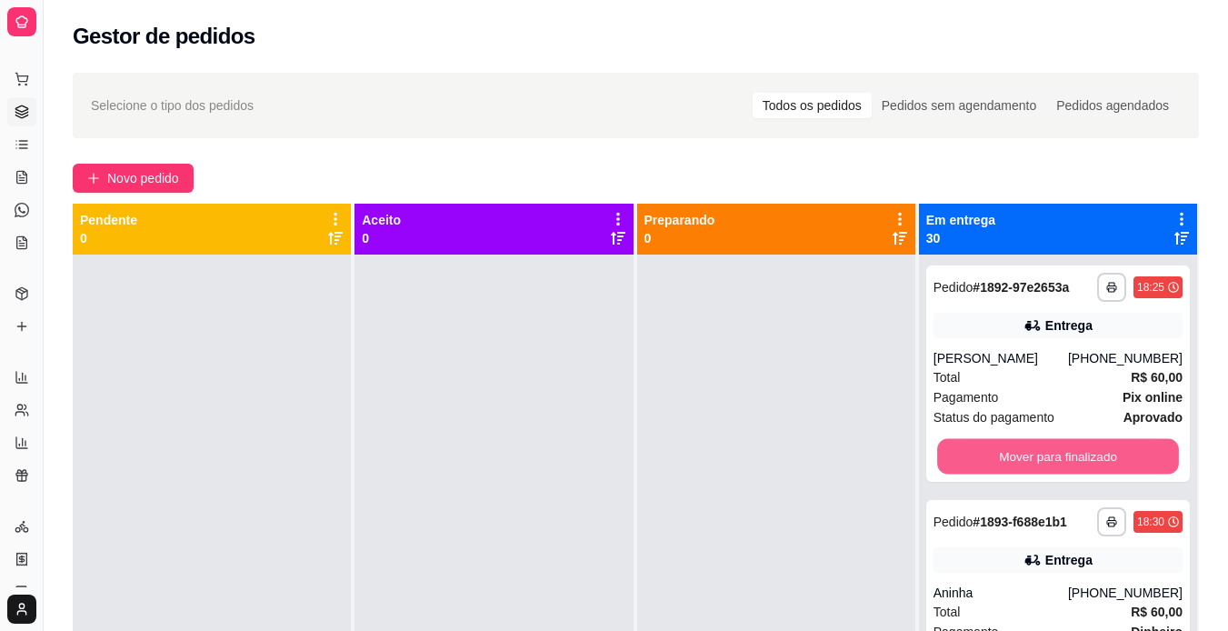
click at [1004, 443] on button "Mover para finalizado" at bounding box center [1058, 456] width 242 height 35
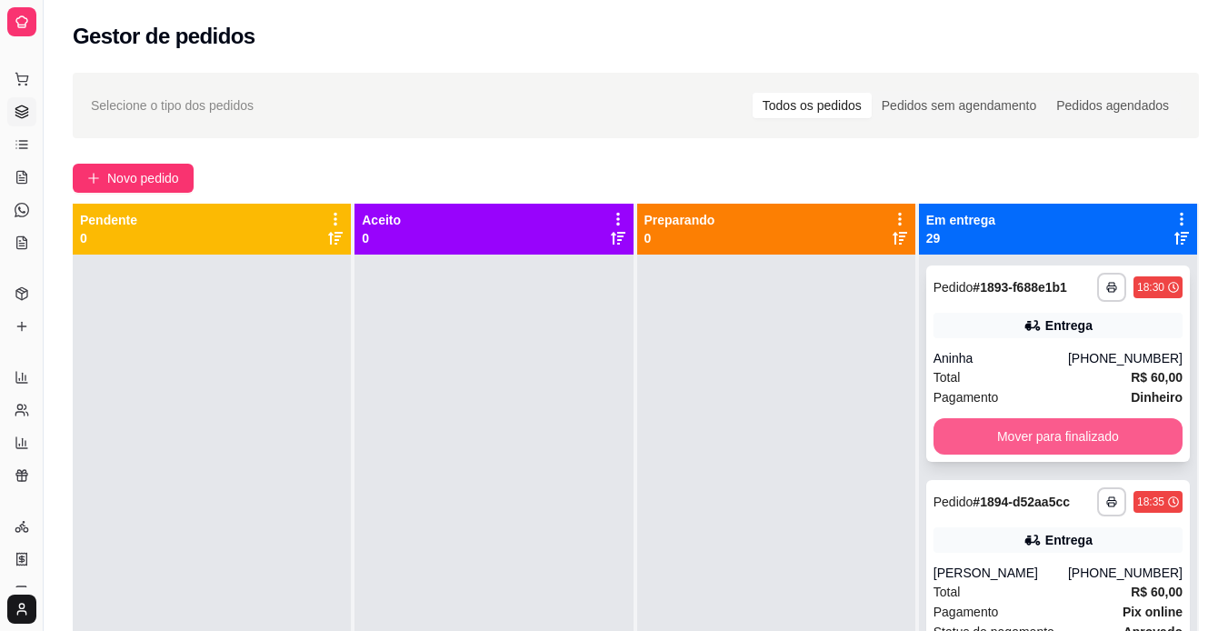
click at [985, 430] on button "Mover para finalizado" at bounding box center [1058, 436] width 249 height 36
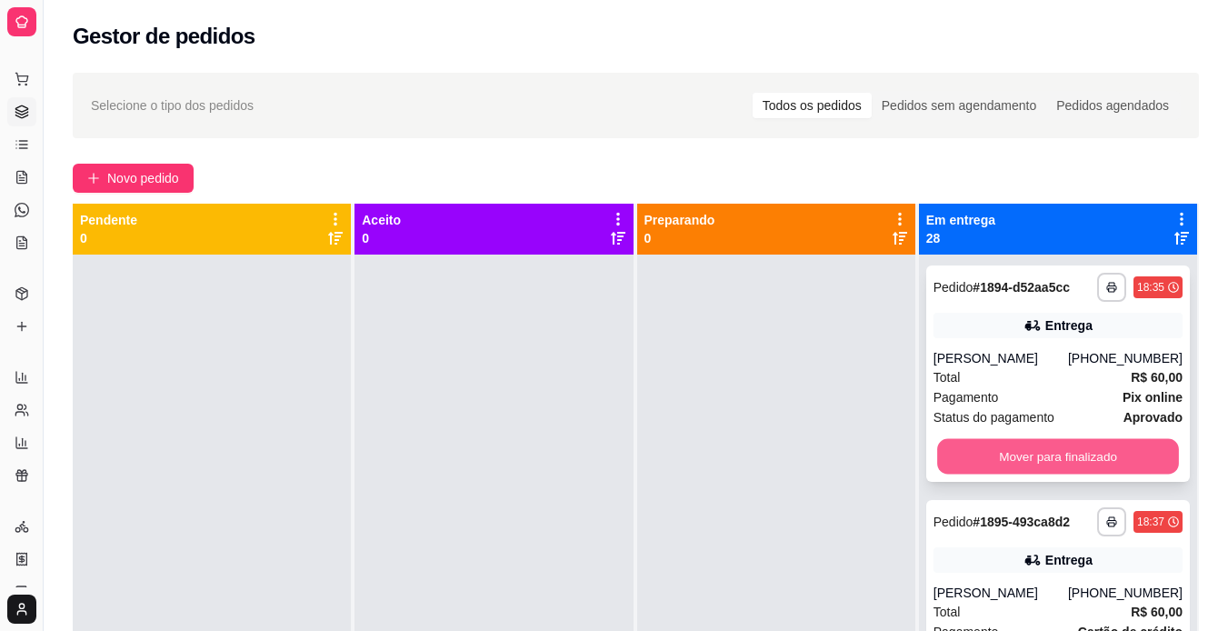
click at [964, 455] on button "Mover para finalizado" at bounding box center [1058, 456] width 242 height 35
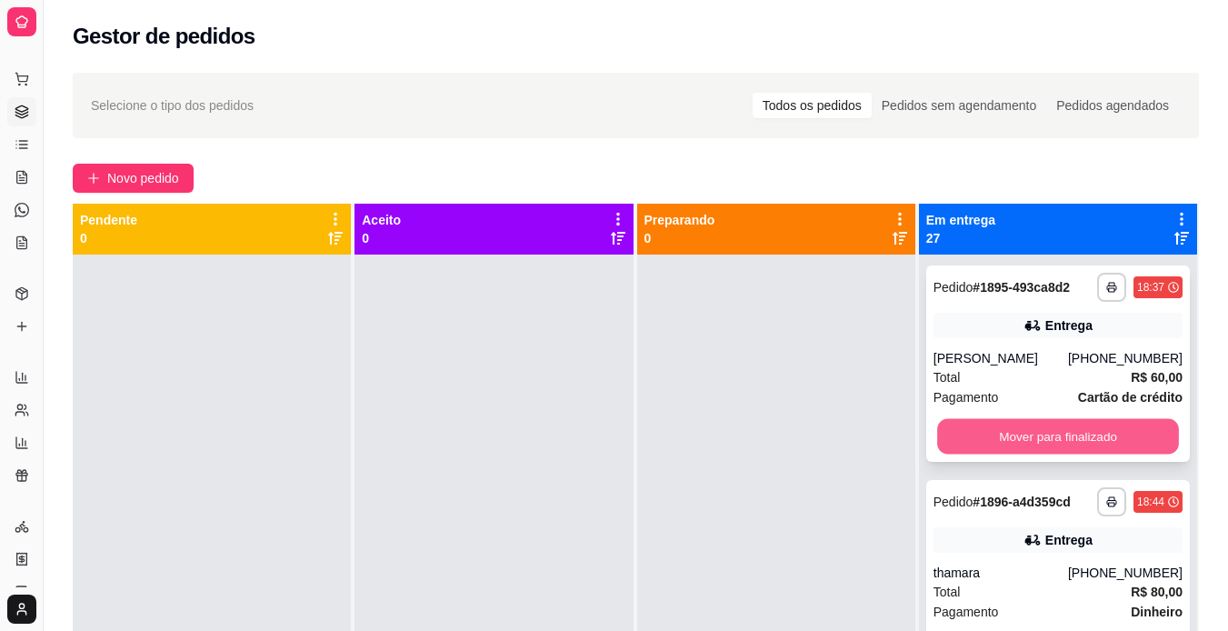
click at [971, 429] on button "Mover para finalizado" at bounding box center [1058, 436] width 242 height 35
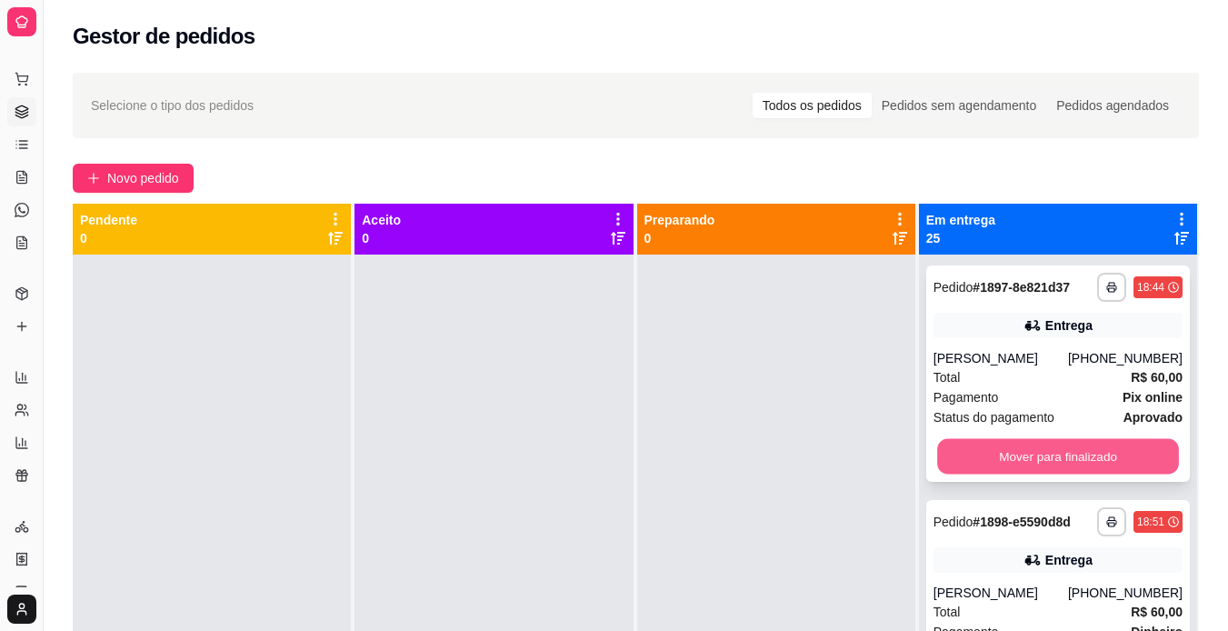
click at [945, 453] on button "Mover para finalizado" at bounding box center [1058, 456] width 242 height 35
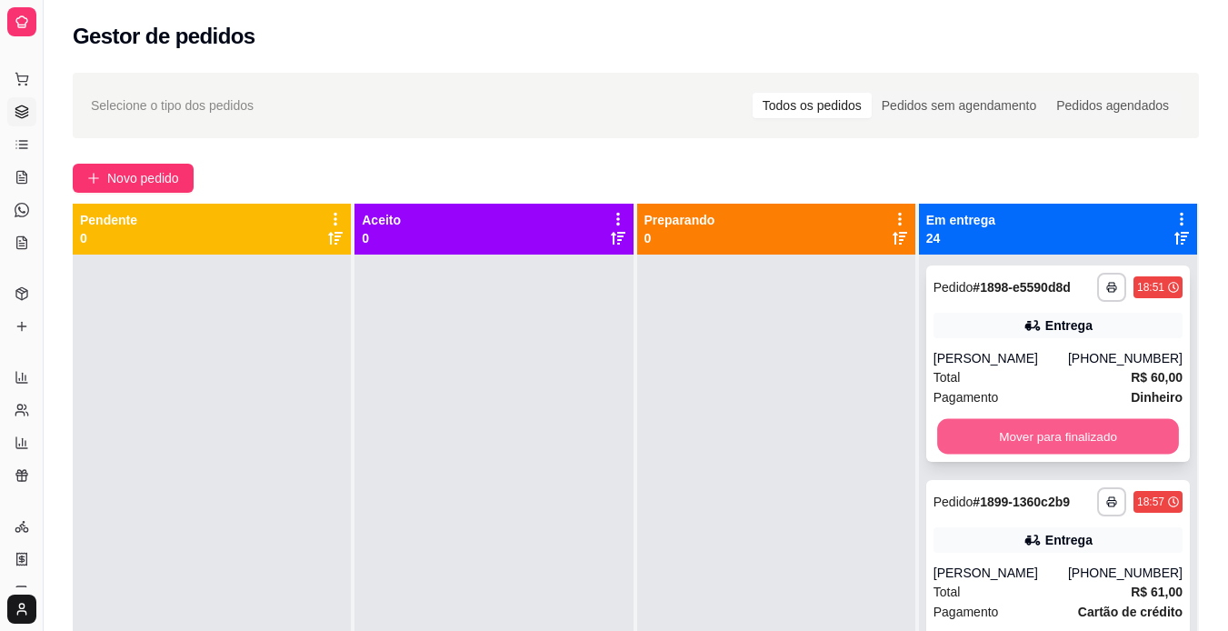
click at [963, 439] on button "Mover para finalizado" at bounding box center [1058, 436] width 242 height 35
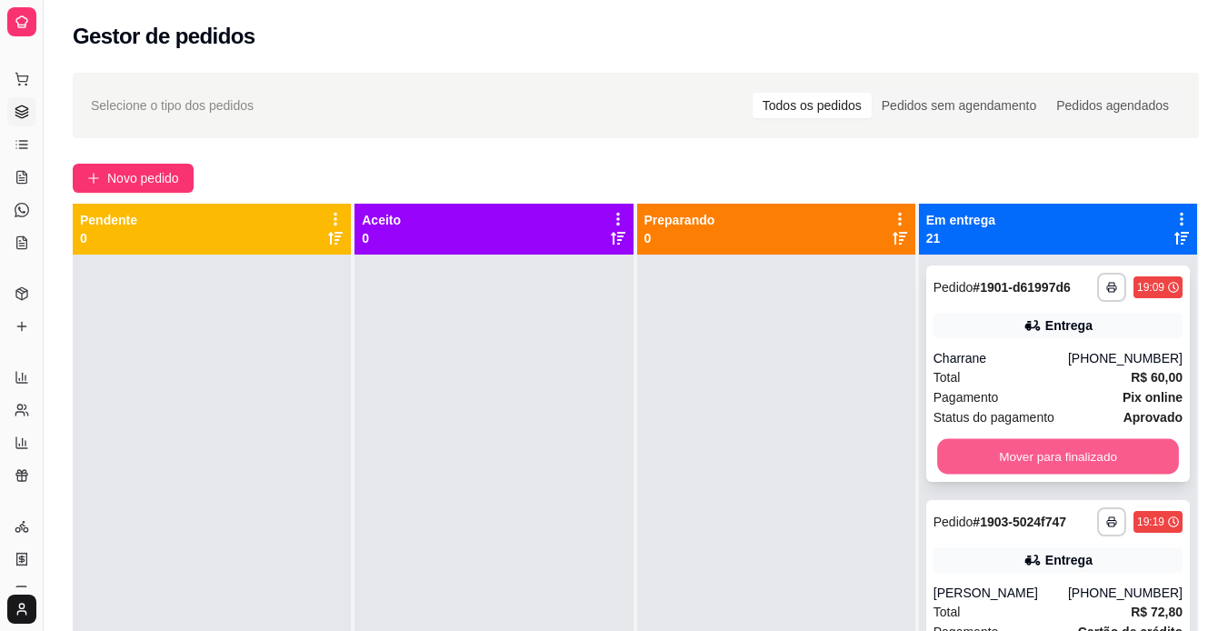
click at [947, 447] on button "Mover para finalizado" at bounding box center [1058, 456] width 242 height 35
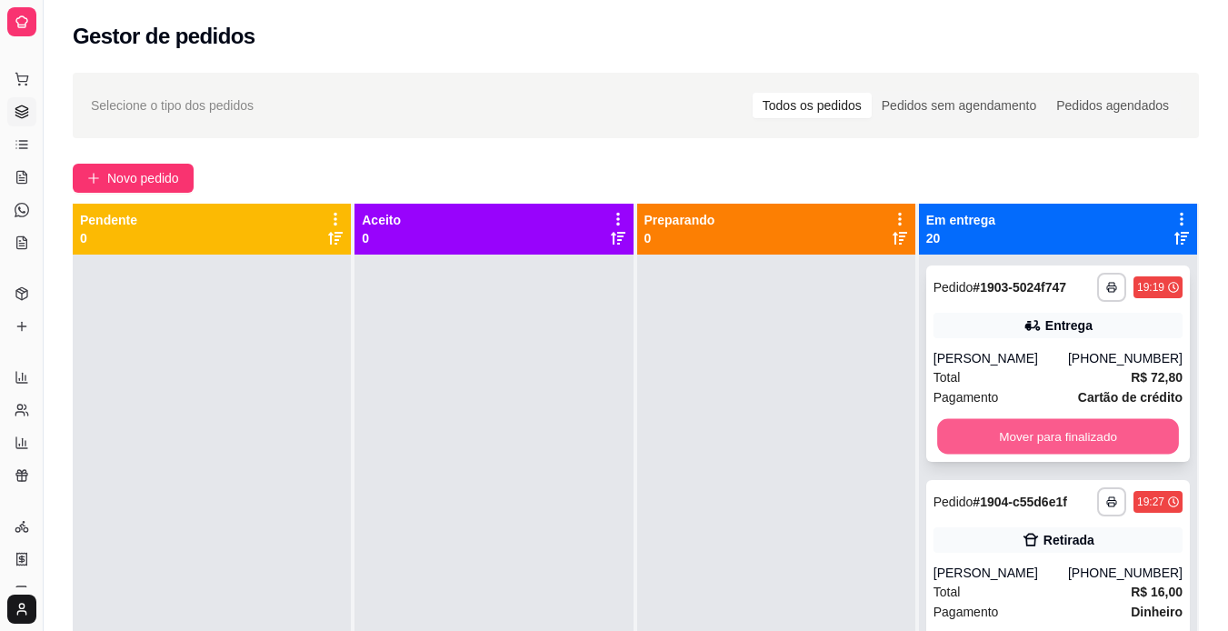
click at [979, 419] on button "Mover para finalizado" at bounding box center [1058, 436] width 242 height 35
click at [975, 421] on button "Mover para finalizado" at bounding box center [1058, 436] width 242 height 35
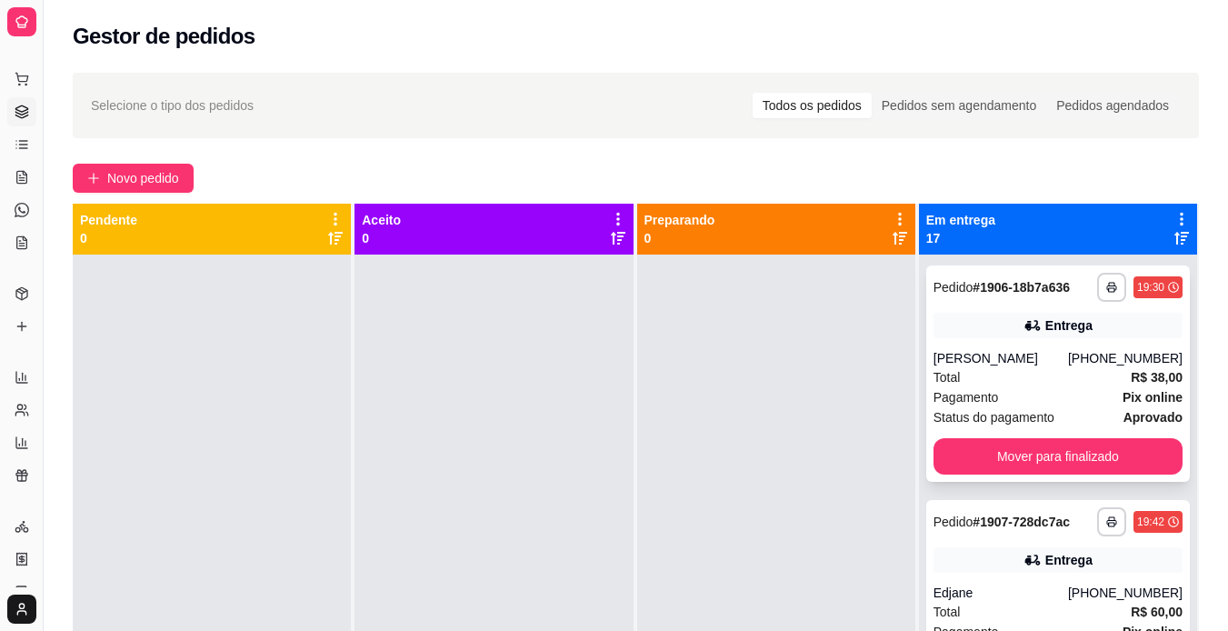
click at [958, 435] on div "**********" at bounding box center [1059, 374] width 264 height 216
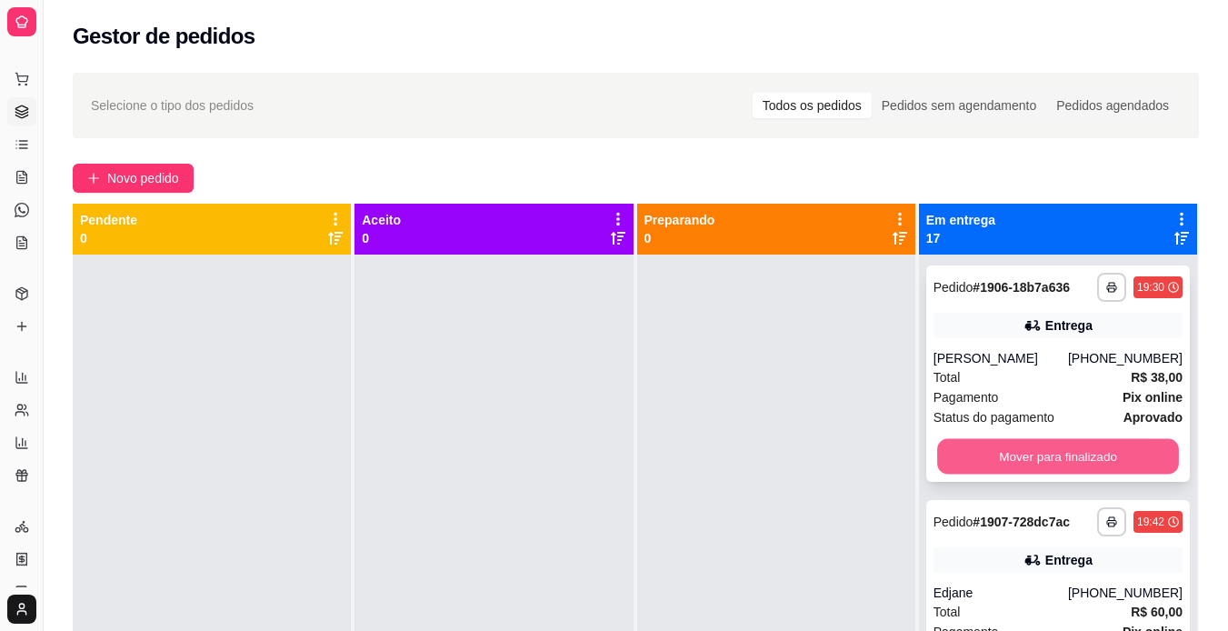
click at [952, 439] on button "Mover para finalizado" at bounding box center [1058, 456] width 242 height 35
click at [944, 456] on button "Mover para finalizado" at bounding box center [1058, 456] width 249 height 36
click at [944, 456] on button "Mover para finalizado" at bounding box center [1058, 456] width 242 height 35
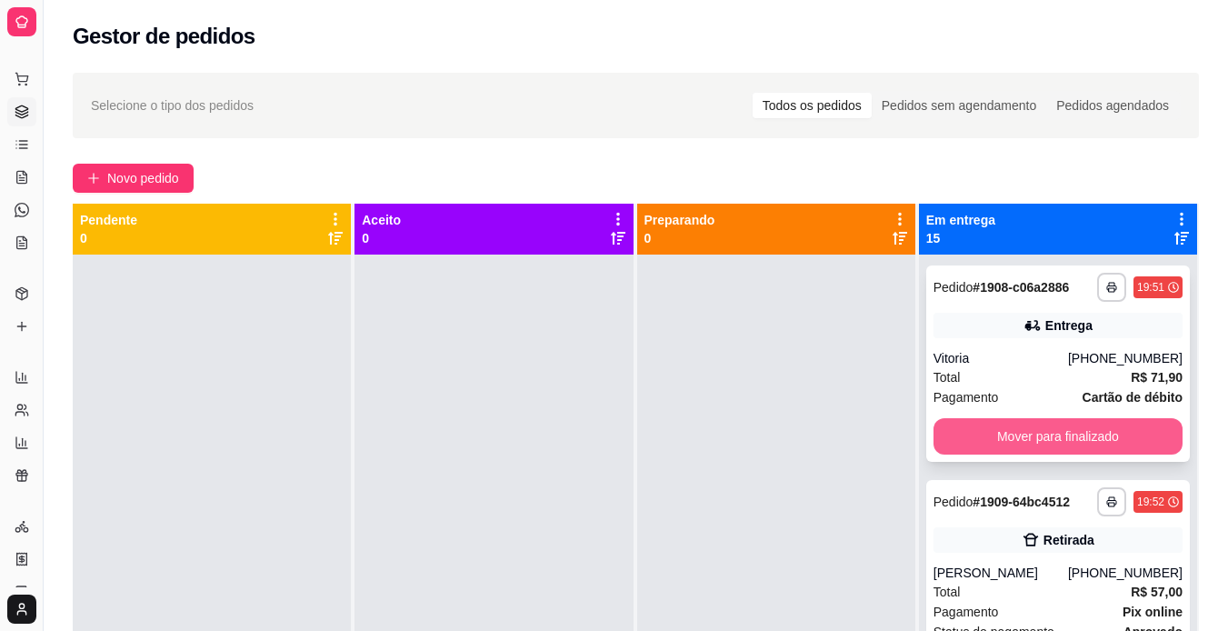
click at [1004, 435] on button "Mover para finalizado" at bounding box center [1058, 436] width 249 height 36
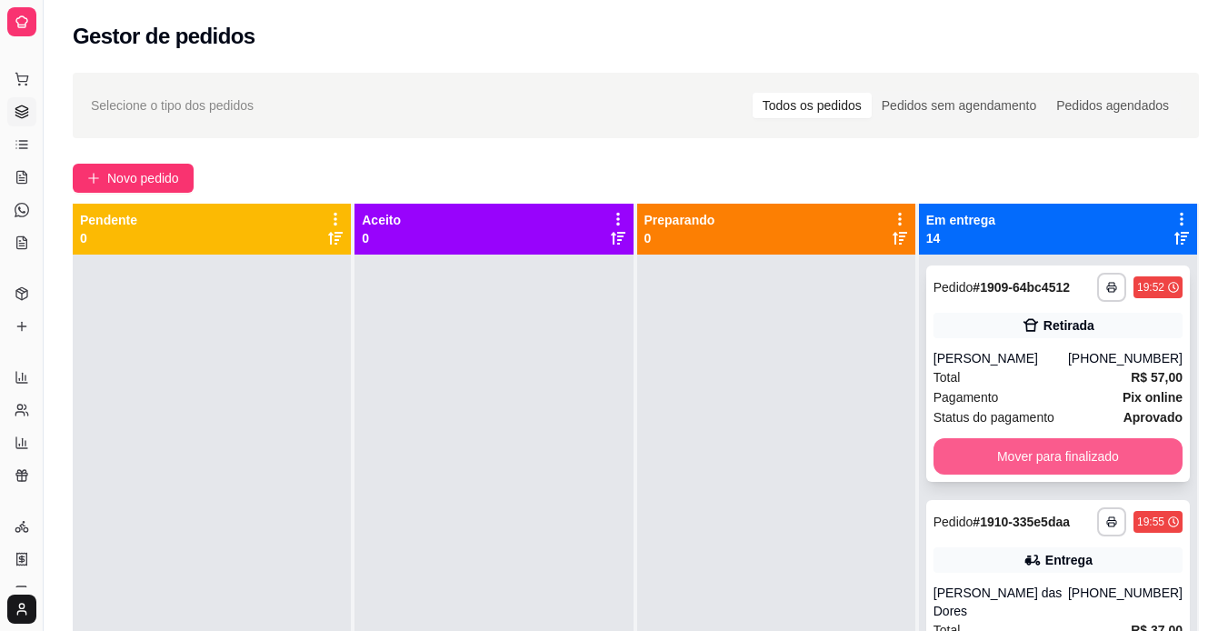
click at [992, 442] on button "Mover para finalizado" at bounding box center [1058, 456] width 249 height 36
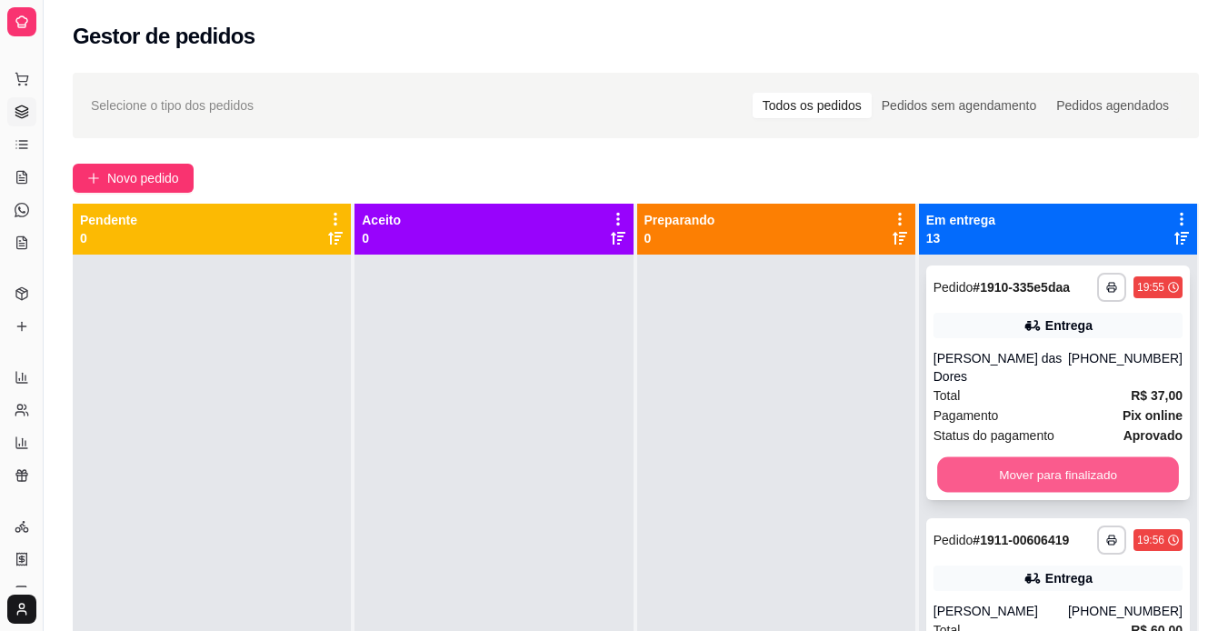
click at [983, 457] on button "Mover para finalizado" at bounding box center [1058, 474] width 242 height 35
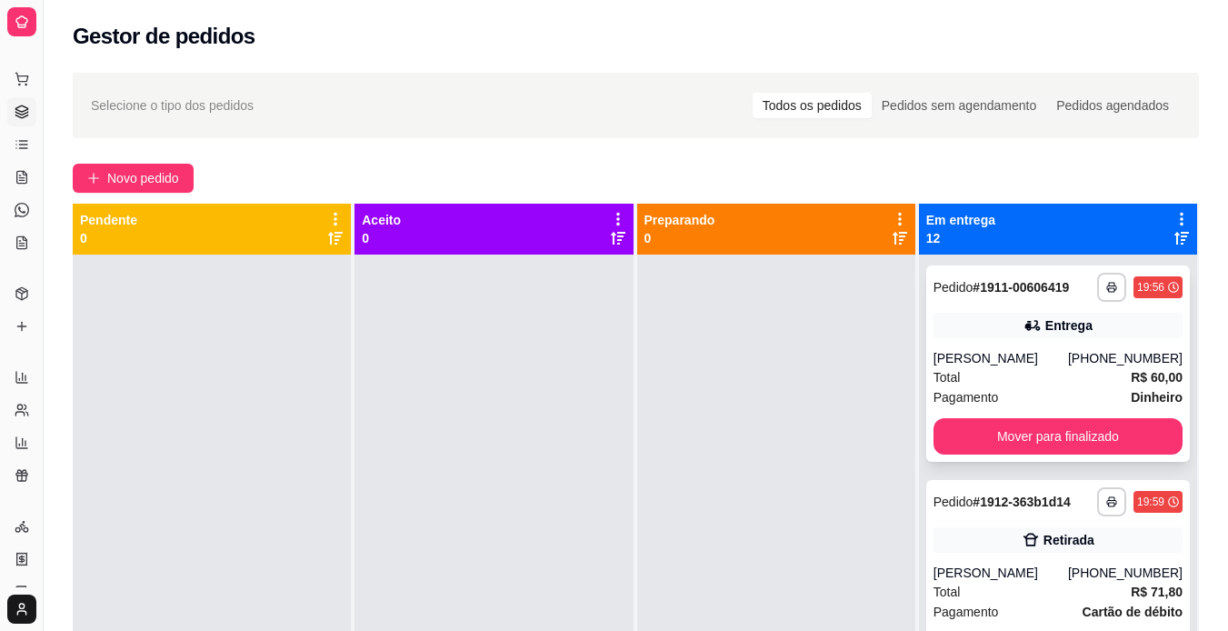
click at [1011, 413] on div "**********" at bounding box center [1059, 364] width 264 height 196
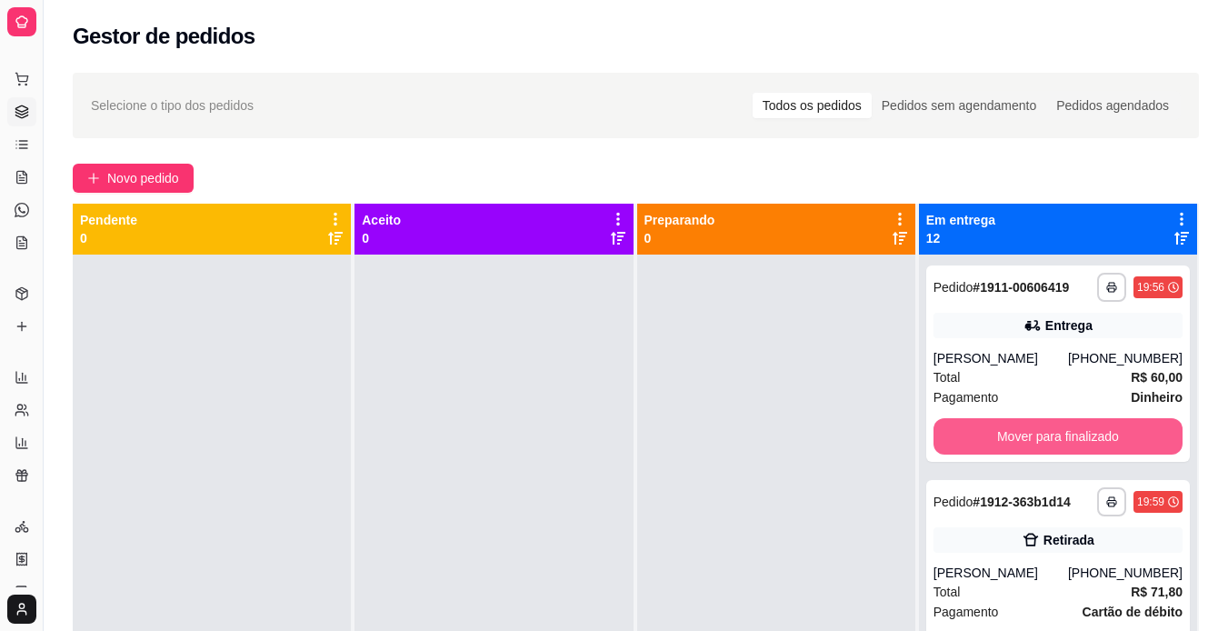
click at [1027, 432] on button "Mover para finalizado" at bounding box center [1058, 436] width 249 height 36
click at [1027, 432] on button "Mover para finalizado" at bounding box center [1058, 436] width 242 height 35
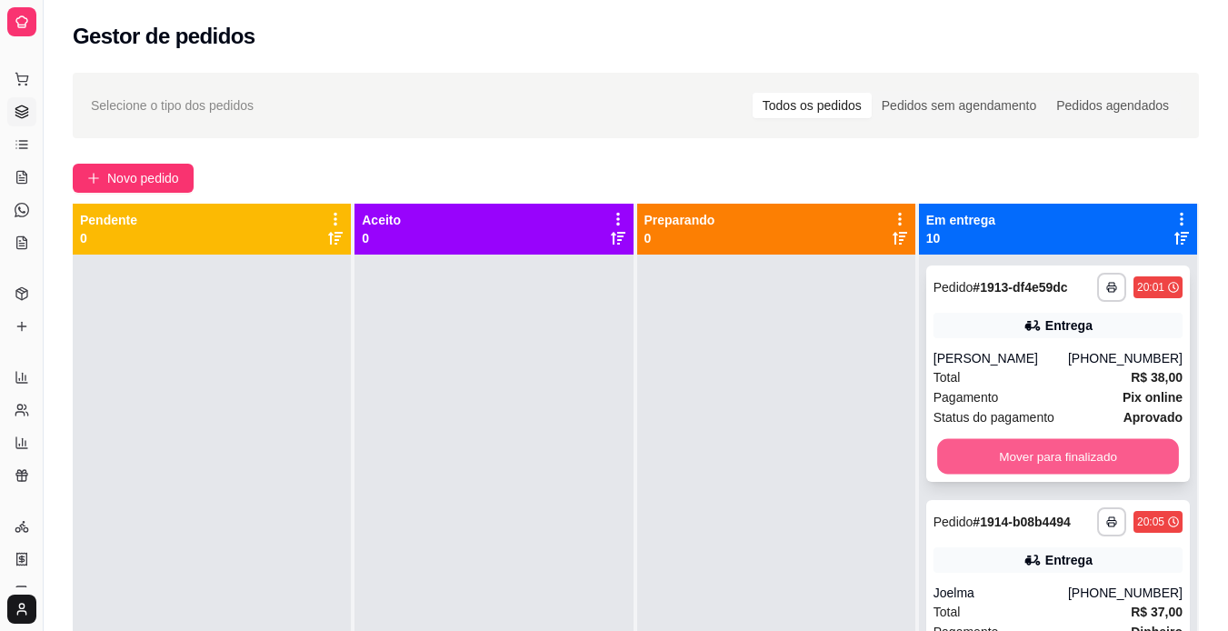
click at [1020, 450] on button "Mover para finalizado" at bounding box center [1058, 456] width 242 height 35
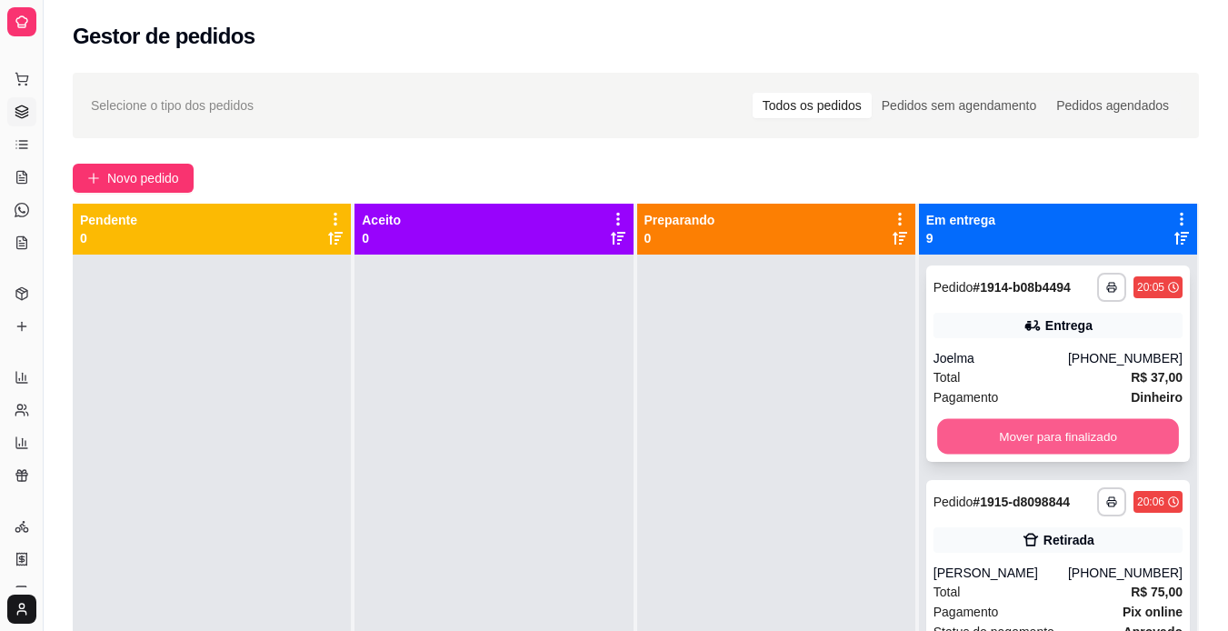
click at [1021, 432] on button "Mover para finalizado" at bounding box center [1058, 436] width 242 height 35
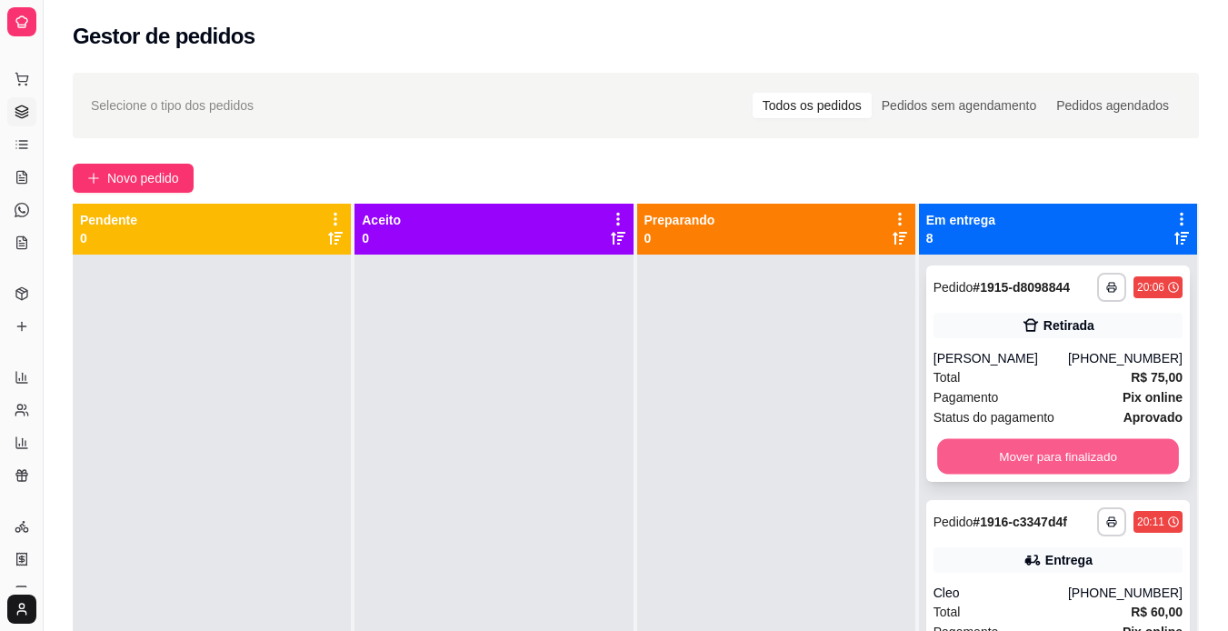
click at [985, 447] on button "Mover para finalizado" at bounding box center [1058, 456] width 242 height 35
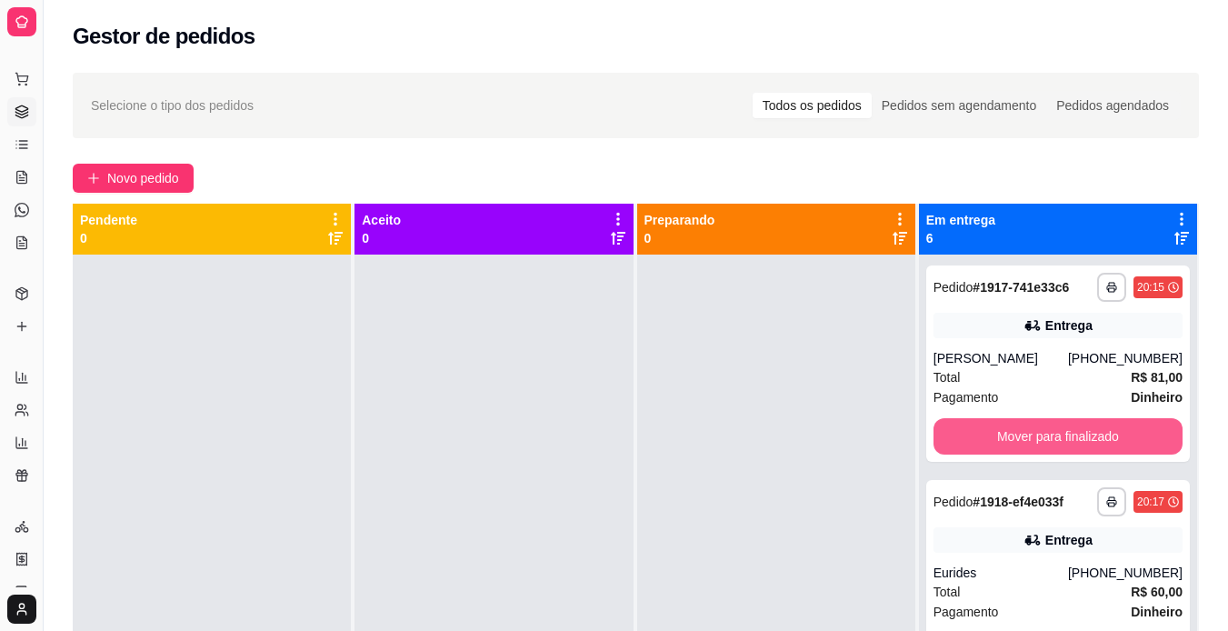
click at [985, 447] on button "Mover para finalizado" at bounding box center [1058, 436] width 249 height 36
click at [985, 447] on button "Mover para finalizado" at bounding box center [1058, 436] width 242 height 35
click at [985, 447] on button "Mover para finalizado" at bounding box center [1058, 436] width 249 height 36
click at [1005, 441] on button "Mover para finalizado" at bounding box center [1058, 436] width 242 height 35
click at [1005, 441] on button "Mover para finalizado" at bounding box center [1058, 436] width 249 height 36
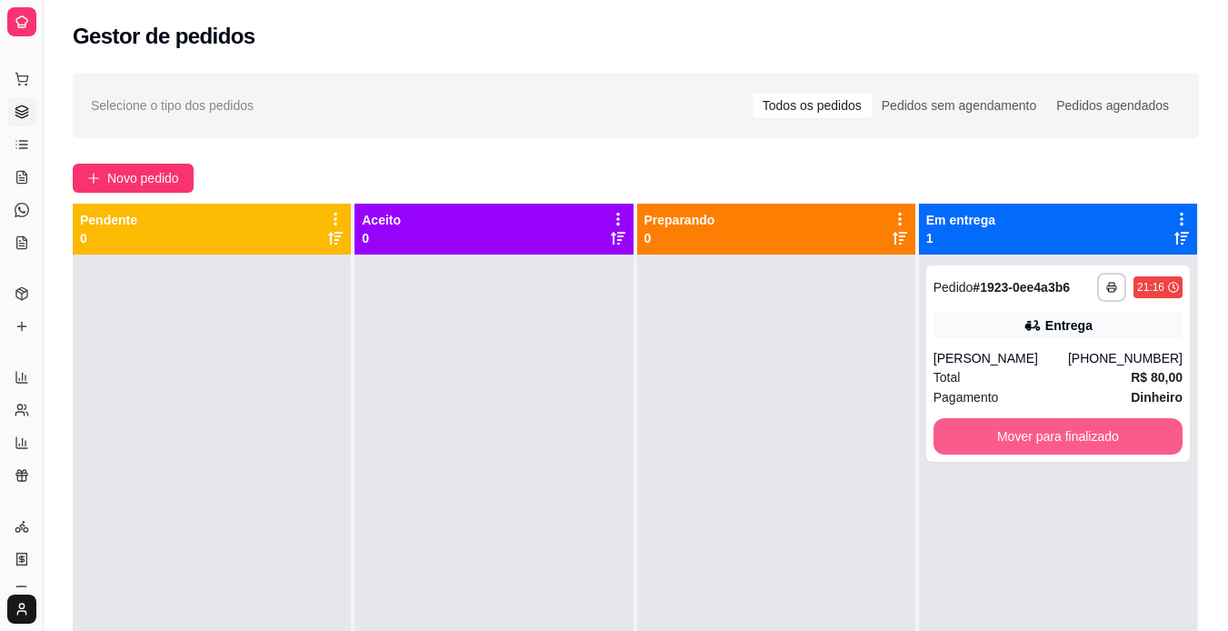
click at [1005, 441] on button "Mover para finalizado" at bounding box center [1058, 436] width 249 height 36
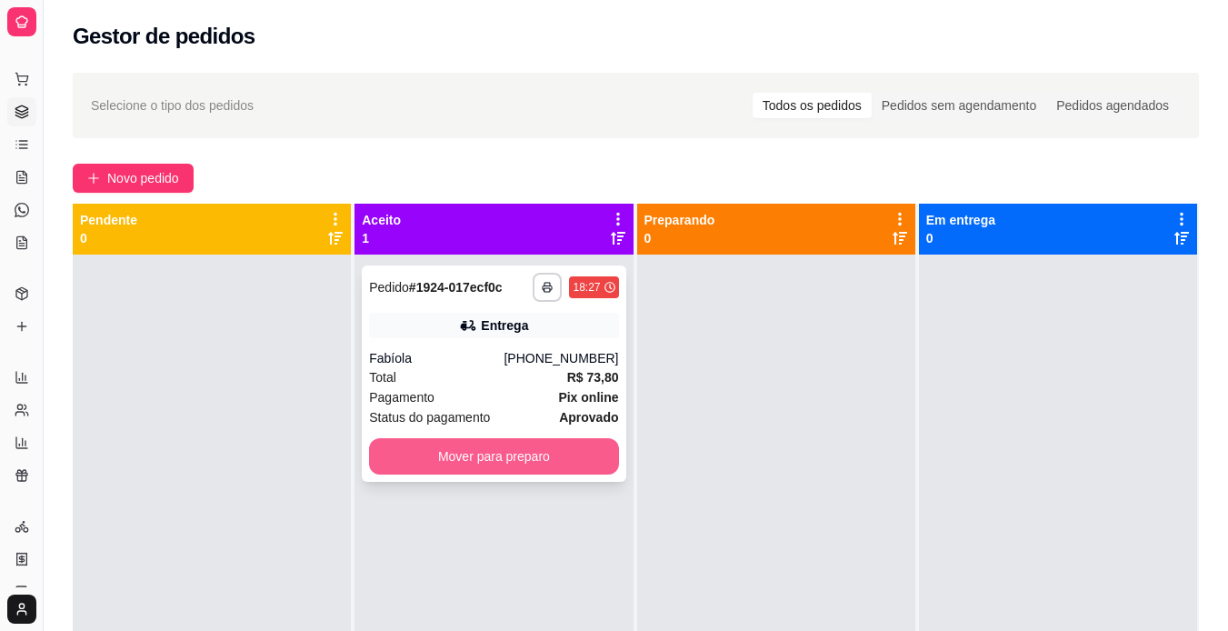
click at [454, 461] on button "Mover para preparo" at bounding box center [493, 456] width 249 height 36
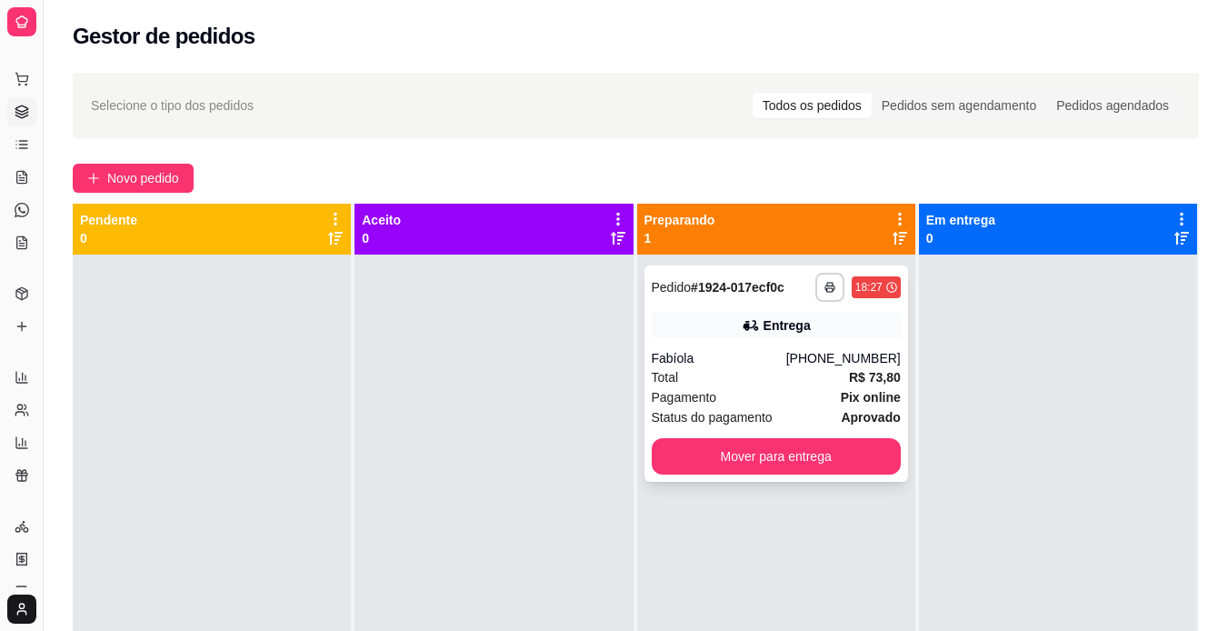
click at [781, 370] on div "Total R$ 73,80" at bounding box center [776, 377] width 249 height 20
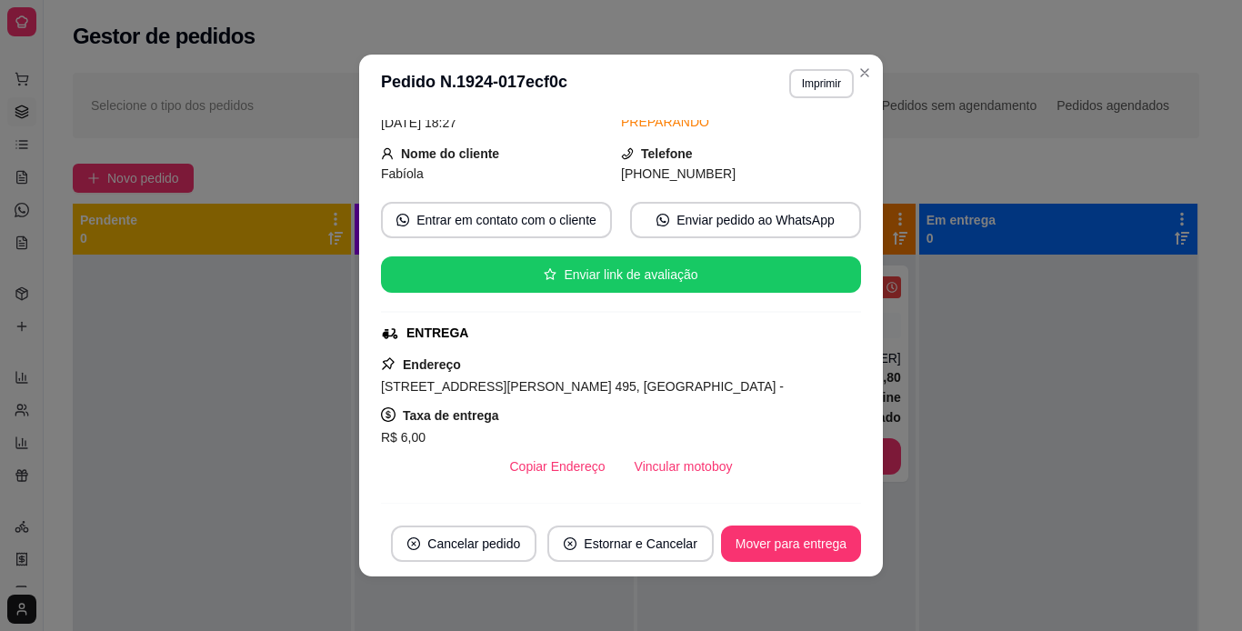
scroll to position [89, 0]
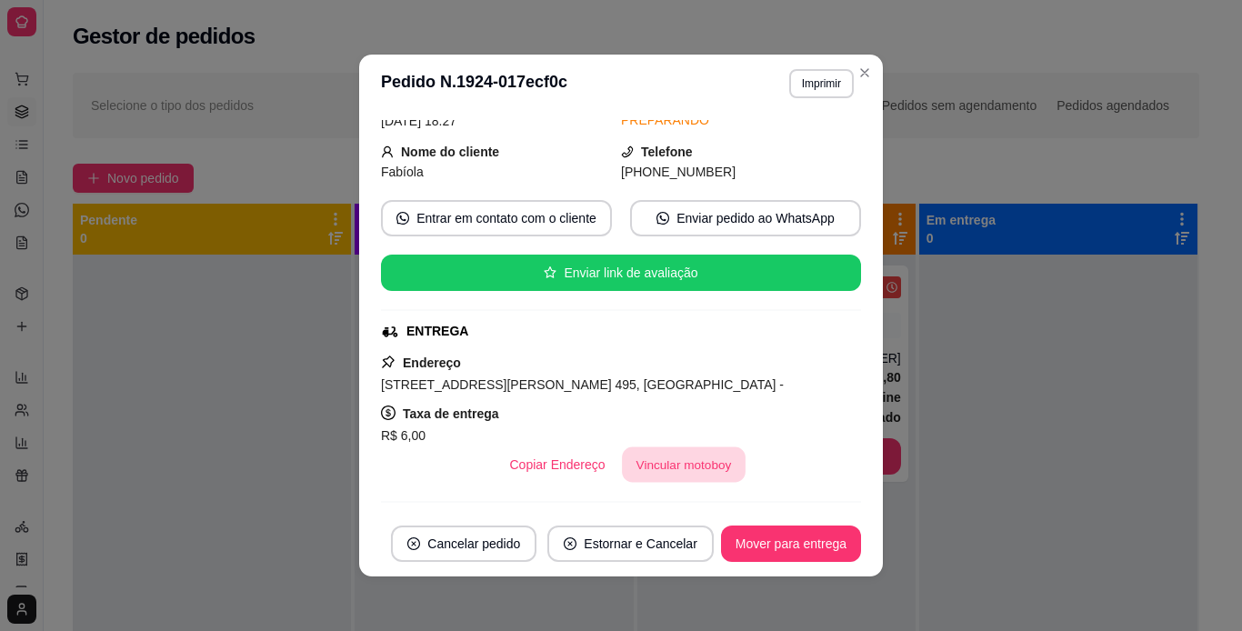
click at [682, 468] on button "Vincular motoboy" at bounding box center [684, 464] width 124 height 35
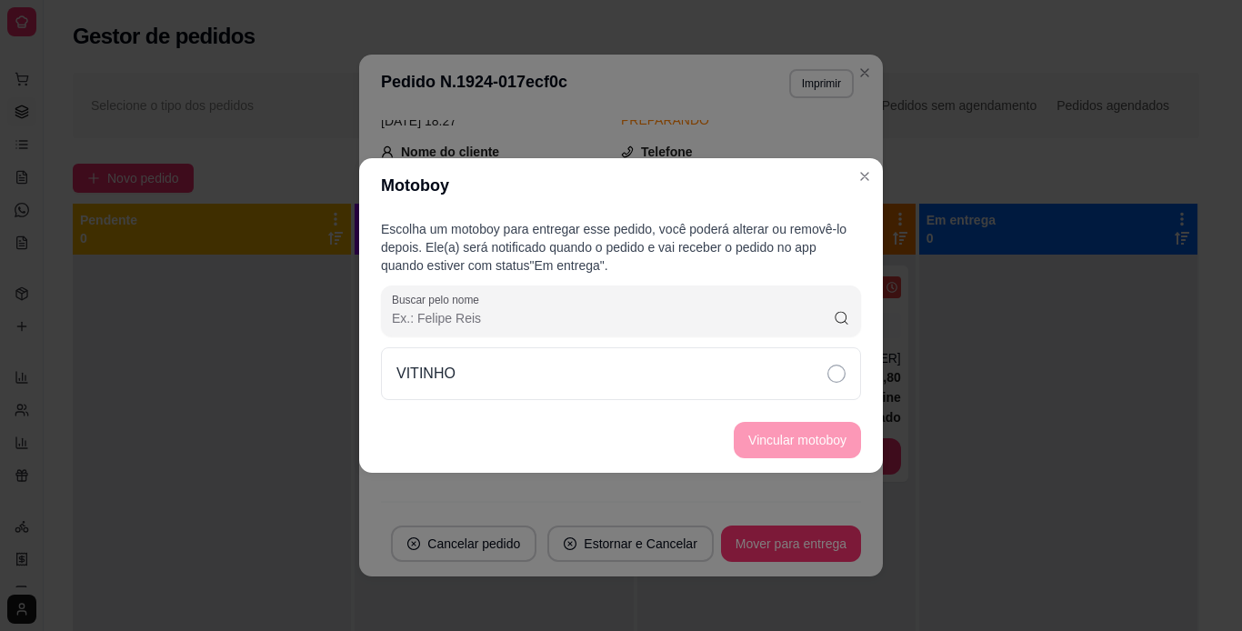
click at [784, 427] on footer "Vincular motoboy" at bounding box center [621, 439] width 524 height 65
click at [777, 427] on footer "Vincular motoboy" at bounding box center [621, 439] width 524 height 65
click at [771, 430] on footer "Vincular motoboy" at bounding box center [621, 439] width 524 height 65
click at [831, 437] on footer "Vincular motoboy" at bounding box center [621, 439] width 524 height 65
click at [794, 387] on div "VITINHO" at bounding box center [621, 373] width 480 height 53
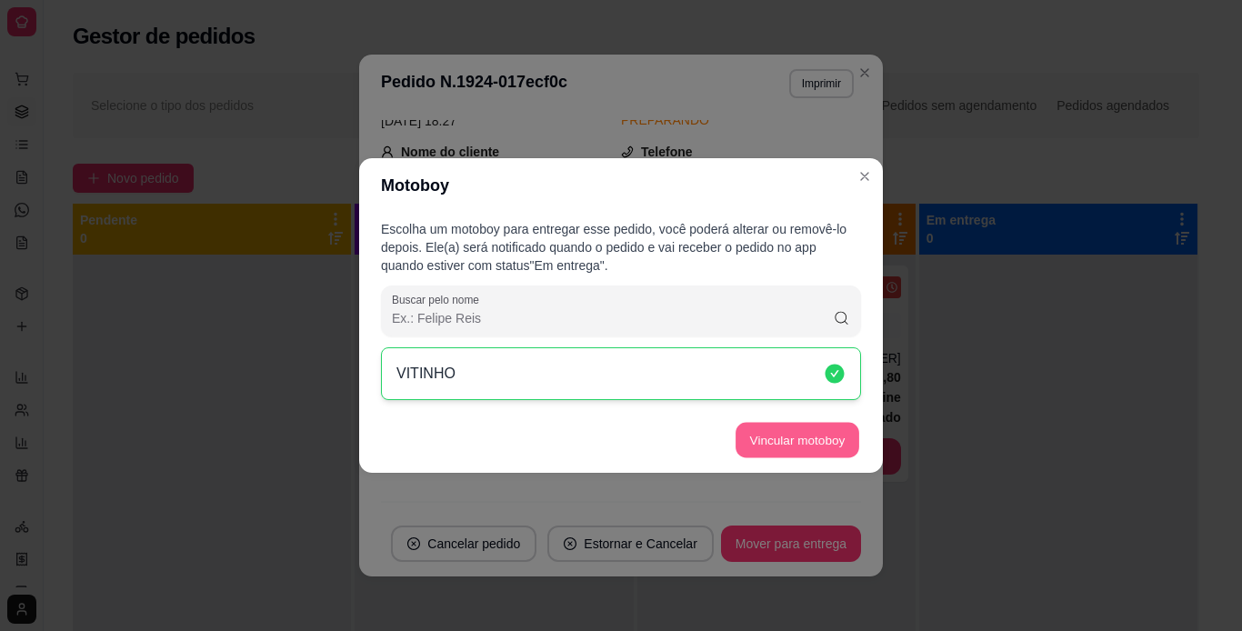
click at [795, 426] on button "Vincular motoboy" at bounding box center [798, 440] width 124 height 35
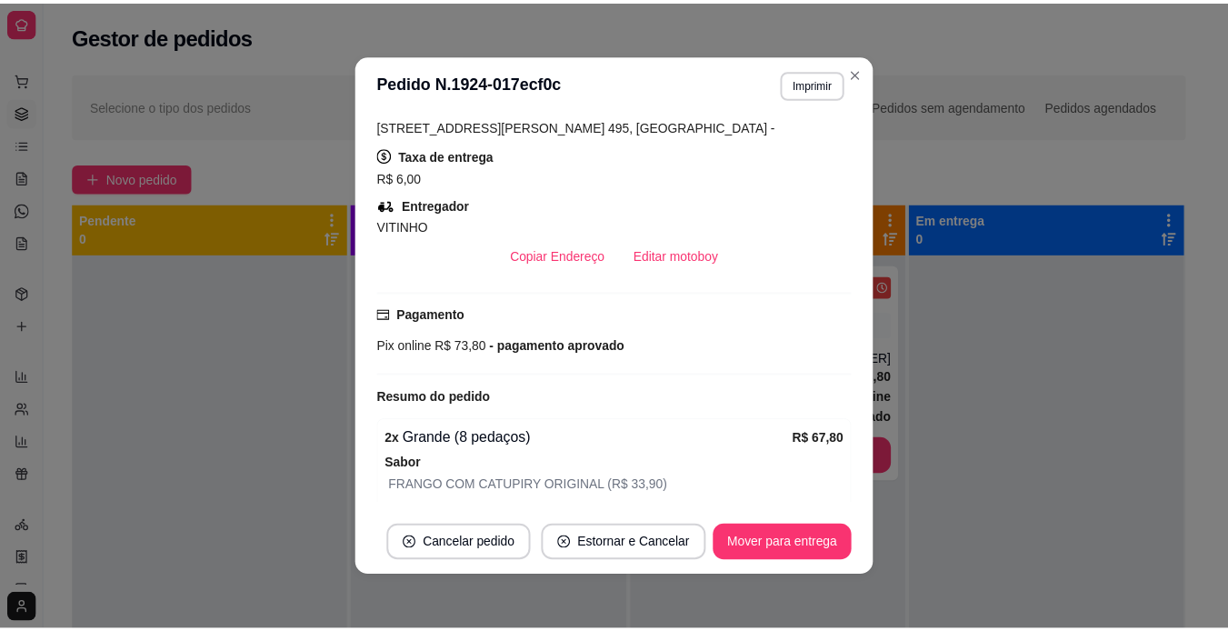
scroll to position [510, 0]
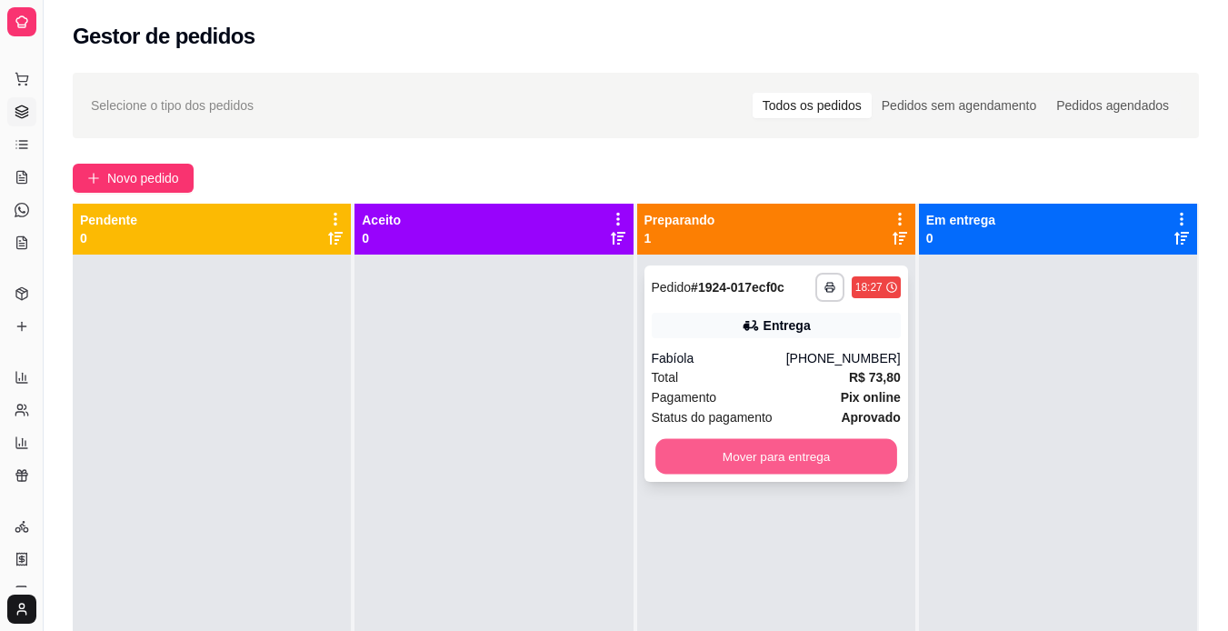
click at [731, 457] on button "Mover para entrega" at bounding box center [777, 456] width 242 height 35
